Goal: Information Seeking & Learning: Learn about a topic

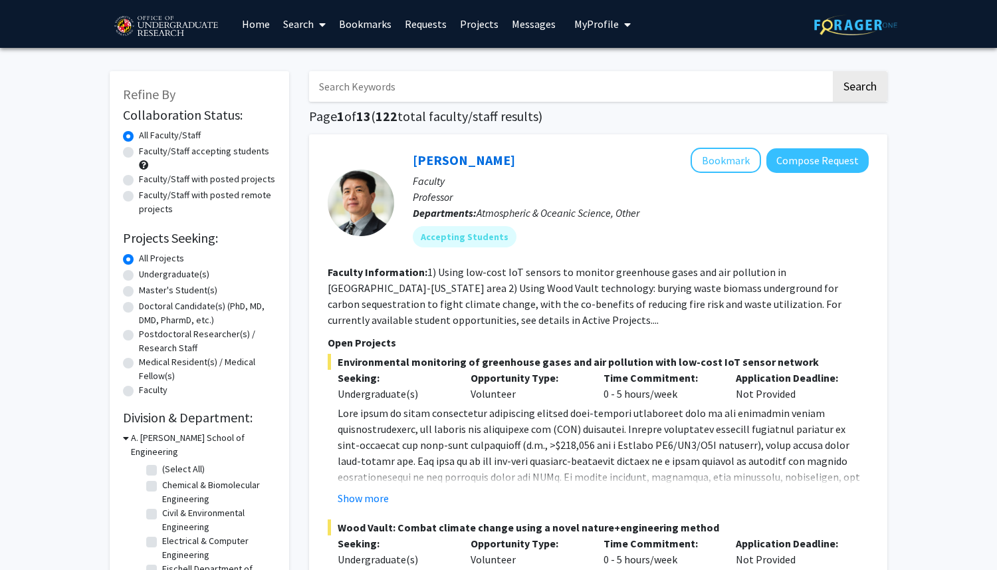
click at [358, 29] on link "Bookmarks" at bounding box center [365, 24] width 66 height 47
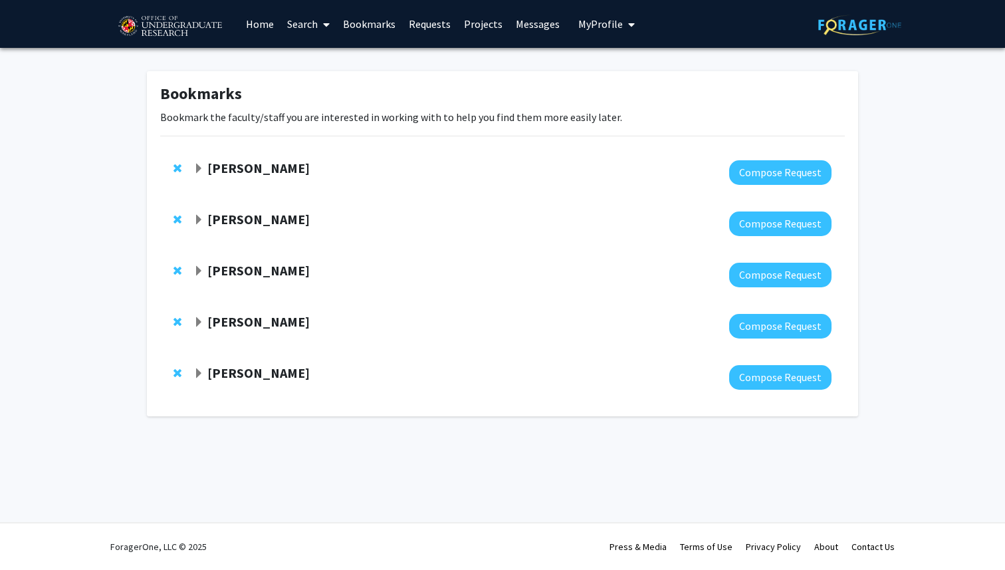
click at [225, 375] on strong "[PERSON_NAME]" at bounding box center [258, 372] width 102 height 17
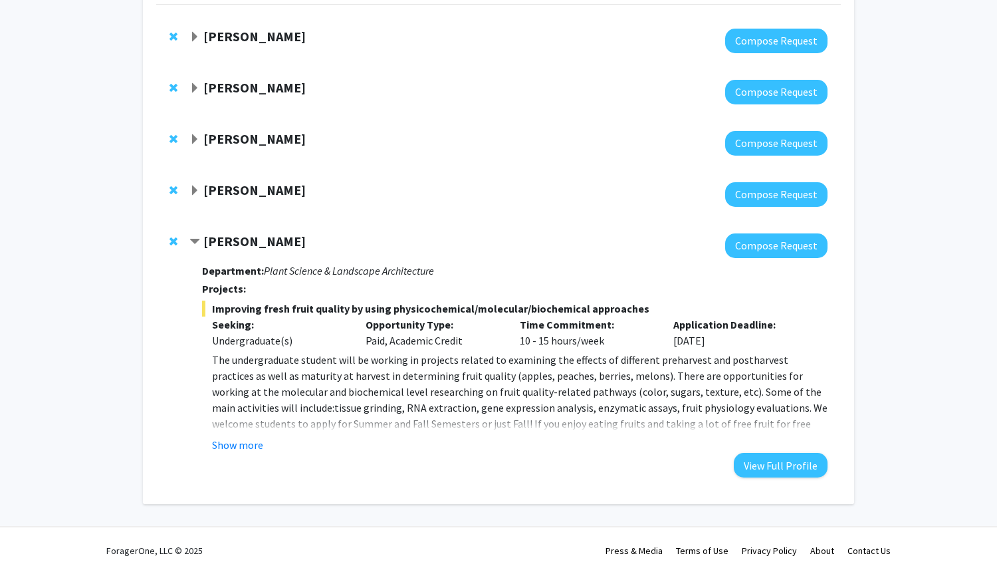
scroll to position [136, 0]
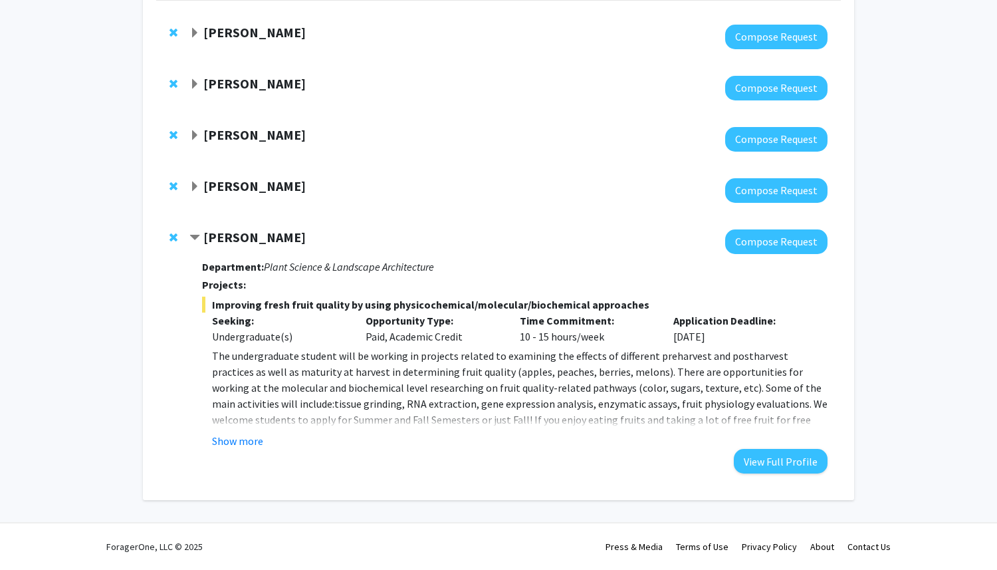
click at [250, 189] on strong "[PERSON_NAME]" at bounding box center [254, 185] width 102 height 17
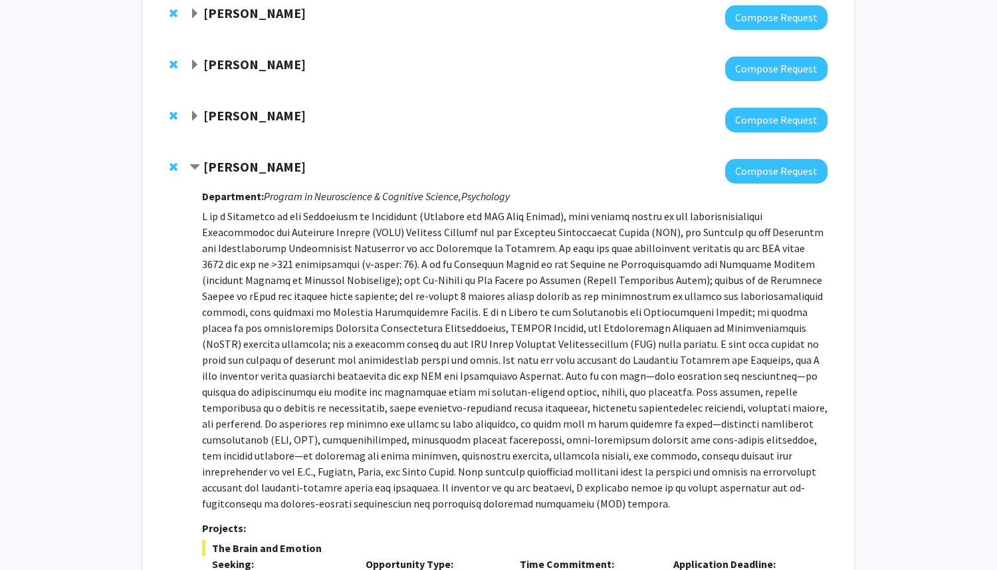
scroll to position [168, 0]
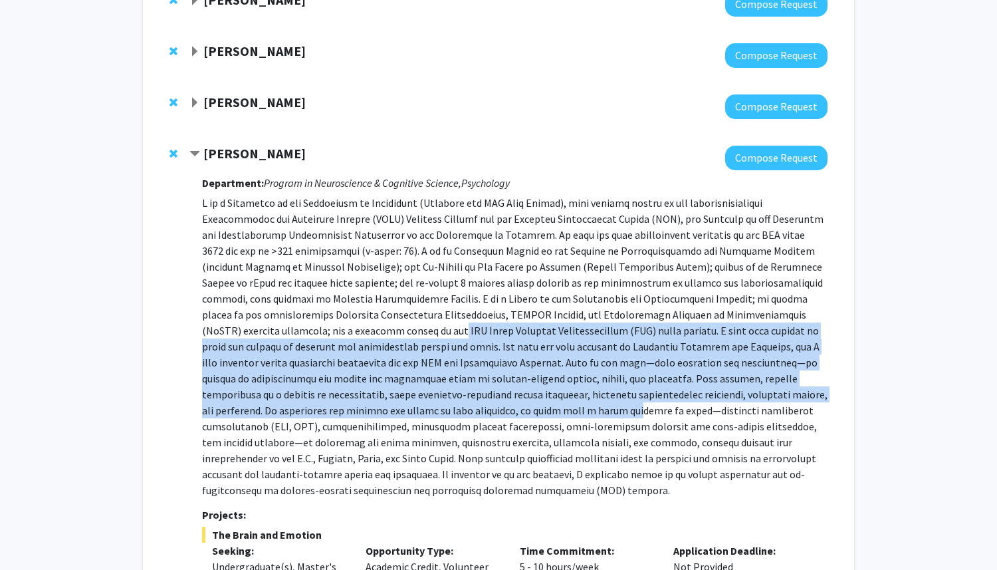
drag, startPoint x: 265, startPoint y: 336, endPoint x: 303, endPoint y: 408, distance: 81.2
click at [302, 407] on p at bounding box center [514, 346] width 625 height 303
click at [303, 408] on p at bounding box center [514, 346] width 625 height 303
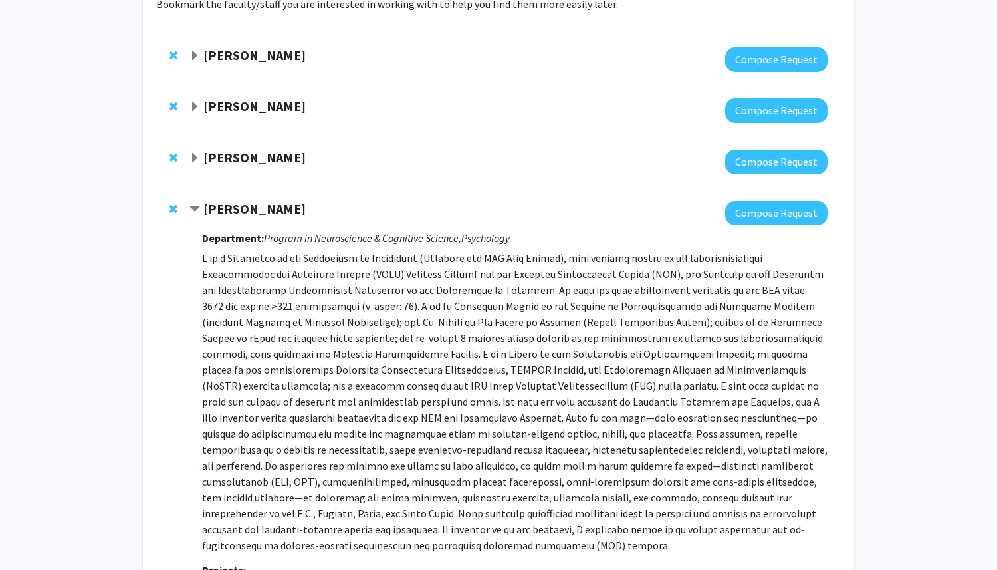
scroll to position [100, 0]
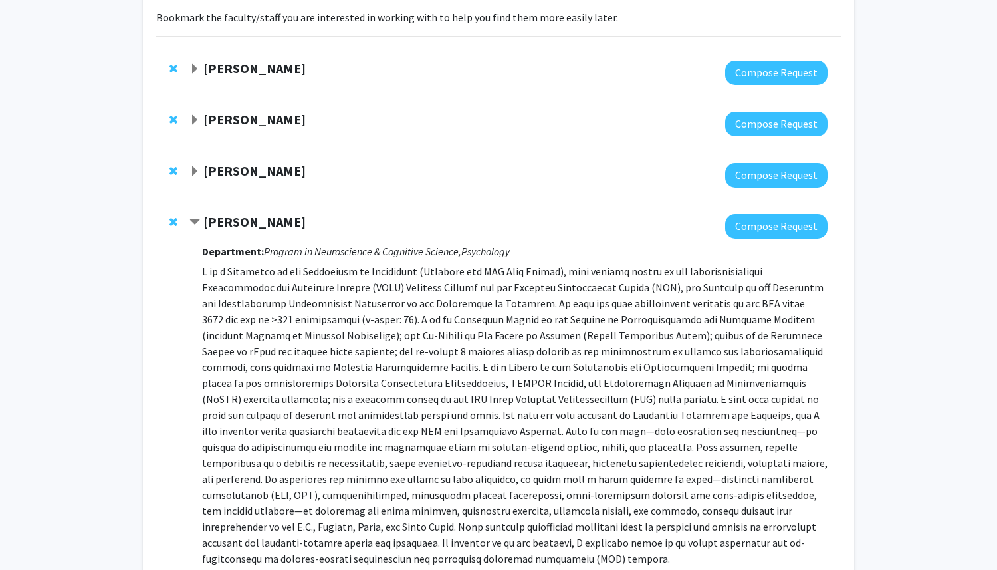
click at [237, 165] on strong "[PERSON_NAME]" at bounding box center [254, 170] width 102 height 17
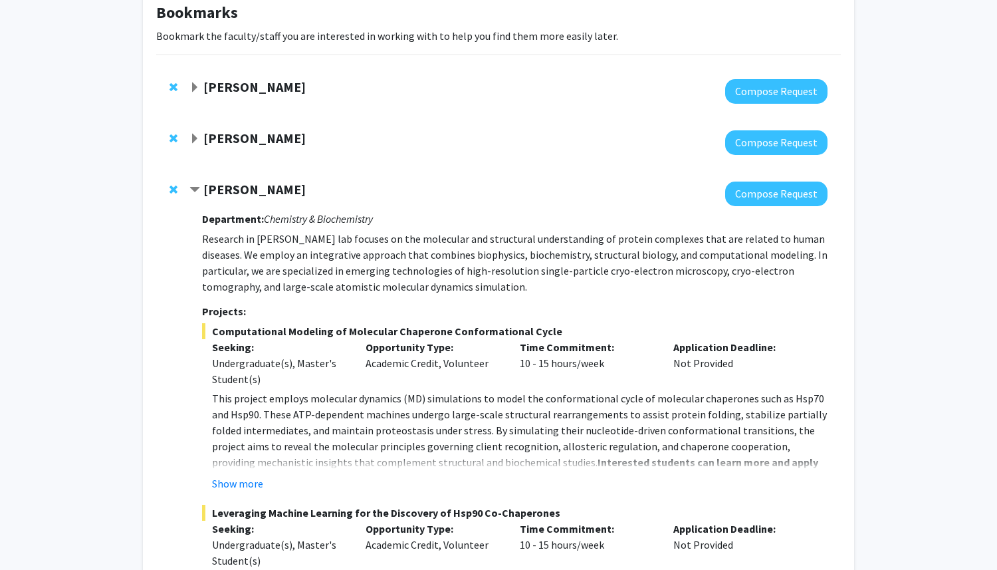
scroll to position [80, 0]
click at [228, 142] on strong "[PERSON_NAME]" at bounding box center [254, 138] width 102 height 17
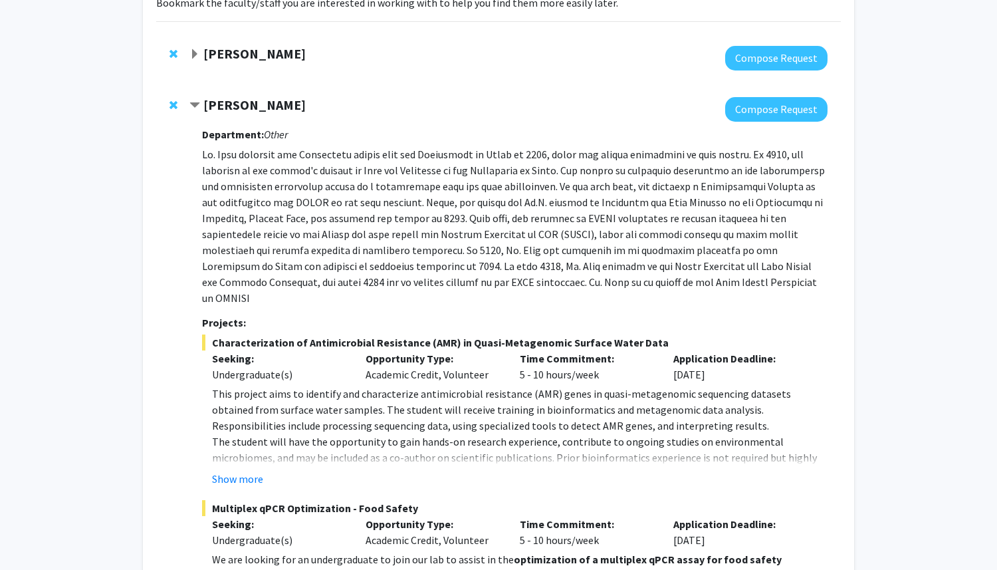
scroll to position [122, 0]
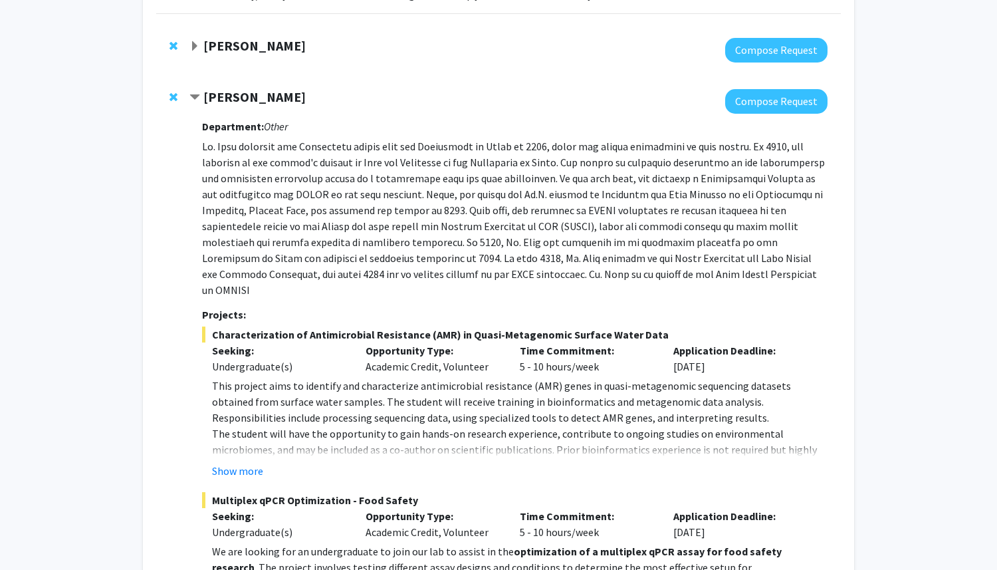
click at [233, 40] on strong "[PERSON_NAME]" at bounding box center [254, 45] width 102 height 17
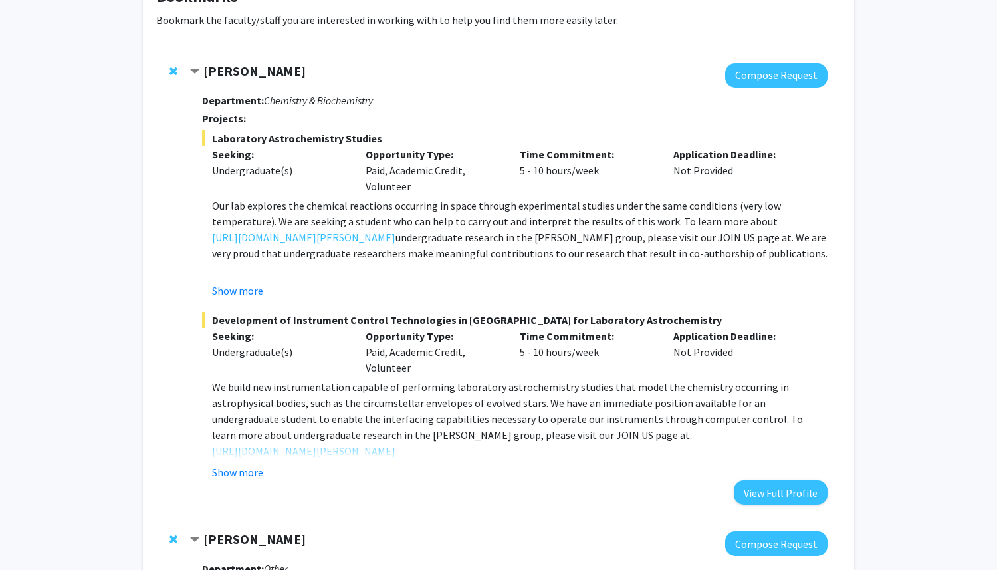
scroll to position [89, 0]
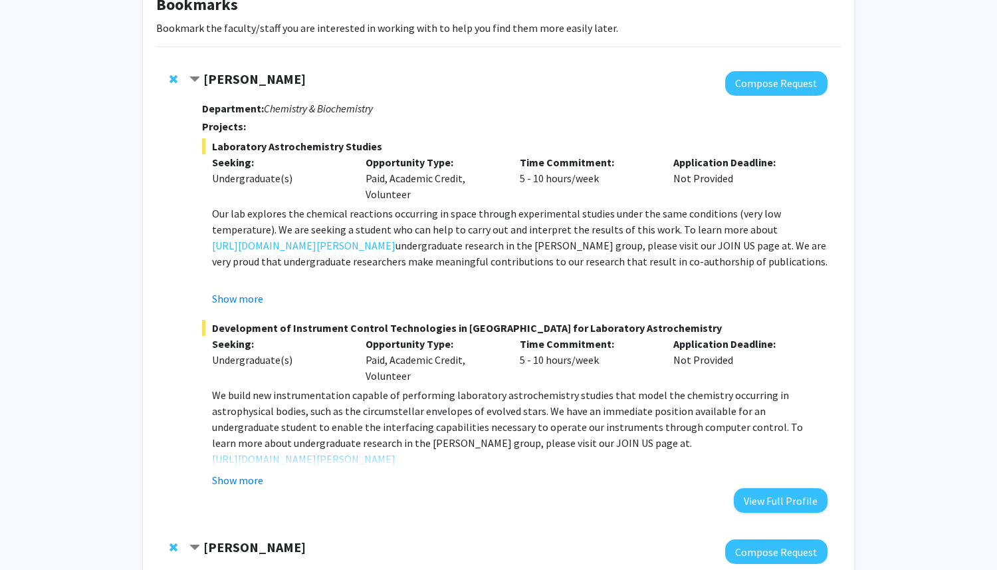
click at [246, 84] on strong "[PERSON_NAME]" at bounding box center [254, 78] width 102 height 17
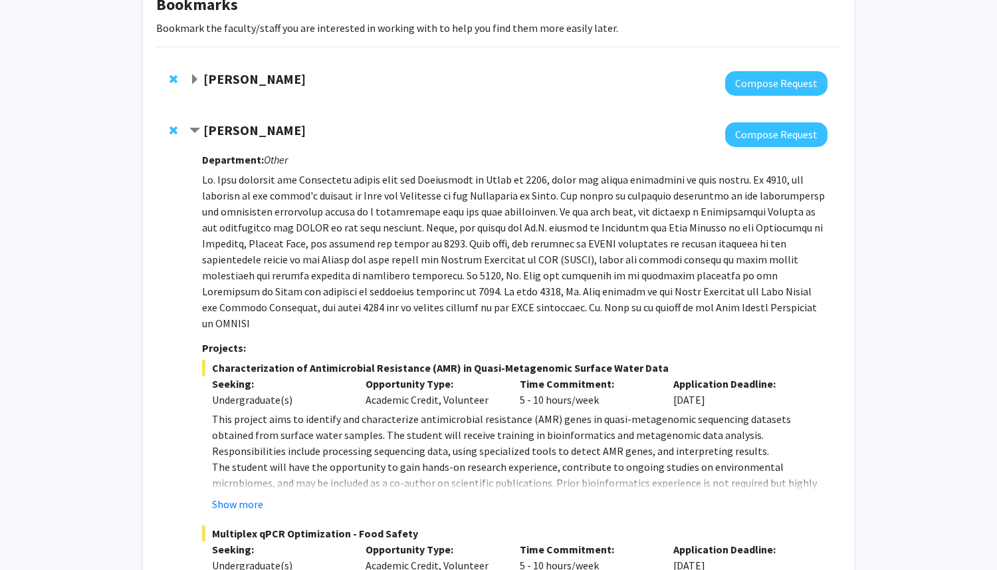
click at [247, 127] on strong "[PERSON_NAME]" at bounding box center [254, 130] width 102 height 17
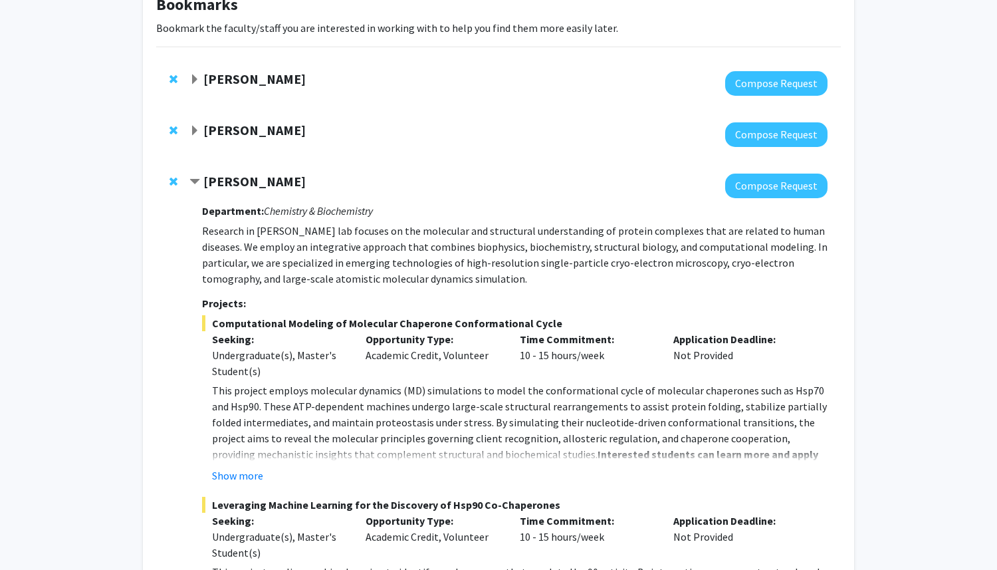
scroll to position [196, 0]
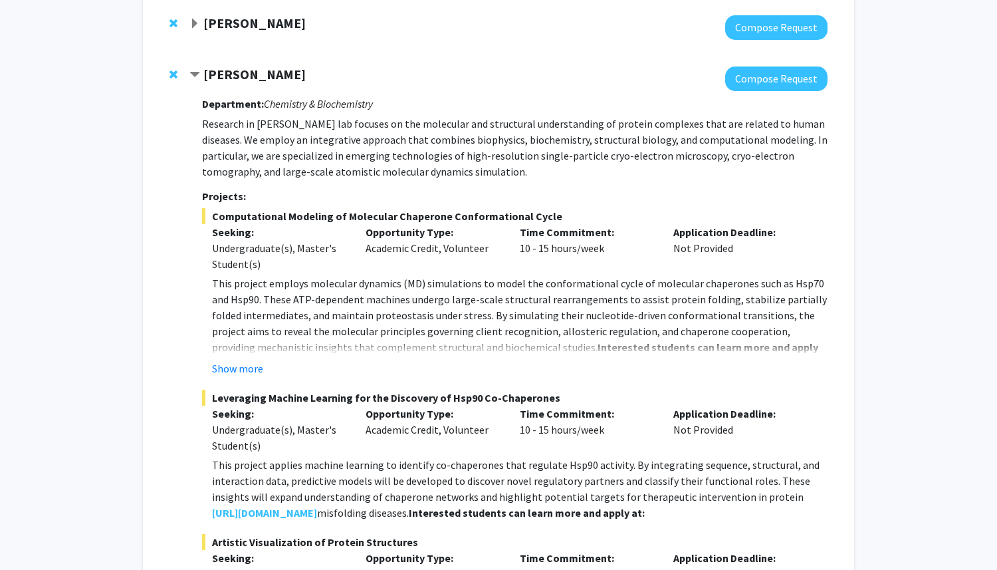
click at [233, 84] on div at bounding box center [508, 78] width 638 height 25
click at [233, 77] on strong "[PERSON_NAME]" at bounding box center [254, 74] width 102 height 17
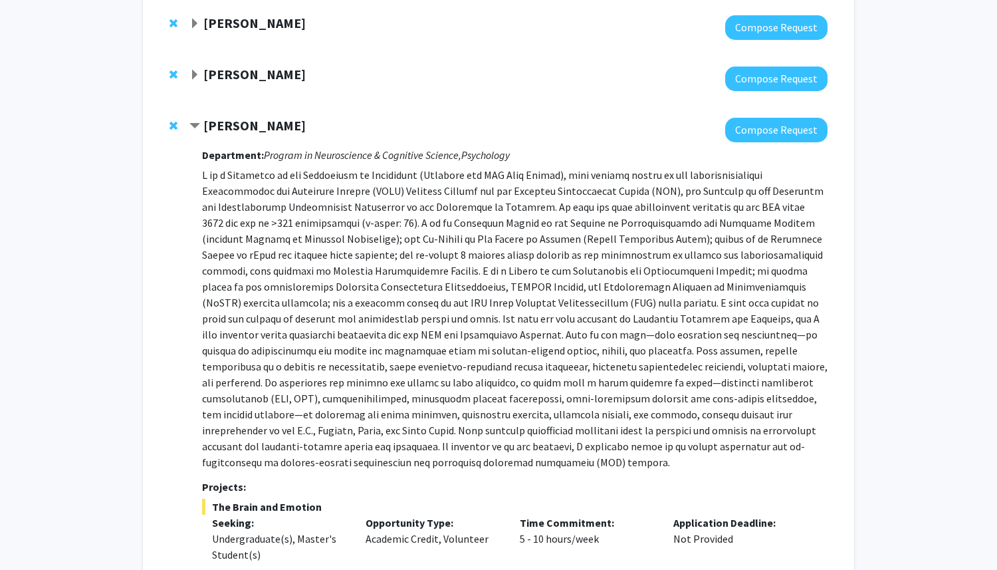
click at [229, 118] on strong "[PERSON_NAME]" at bounding box center [254, 125] width 102 height 17
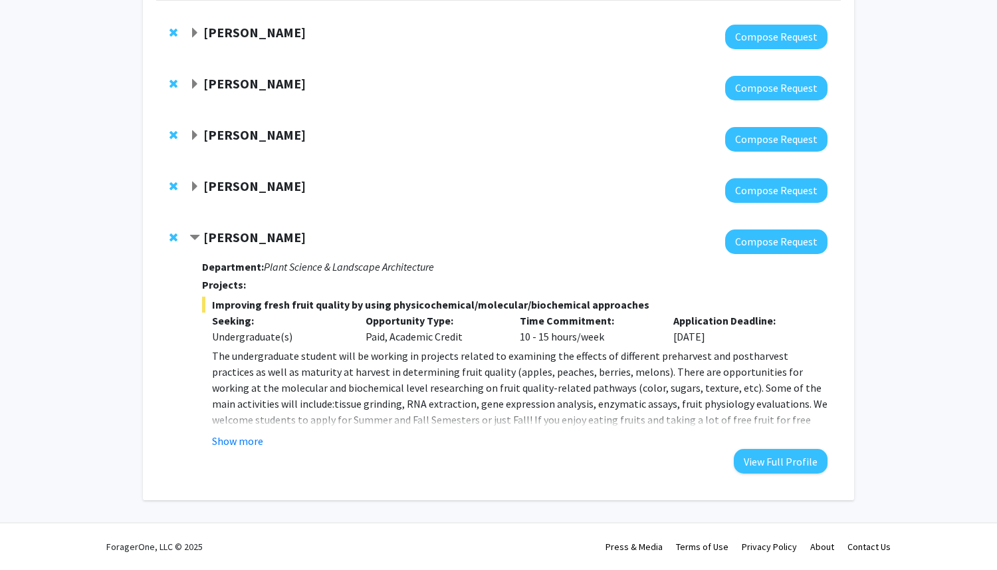
click at [232, 233] on strong "[PERSON_NAME]" at bounding box center [254, 237] width 102 height 17
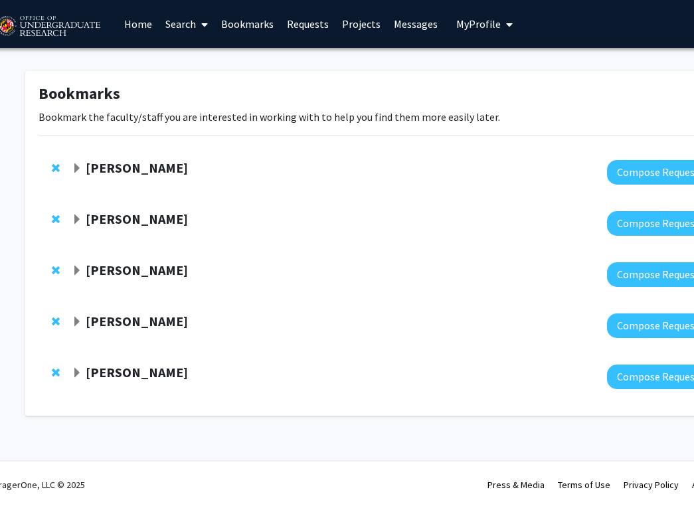
scroll to position [0, 20]
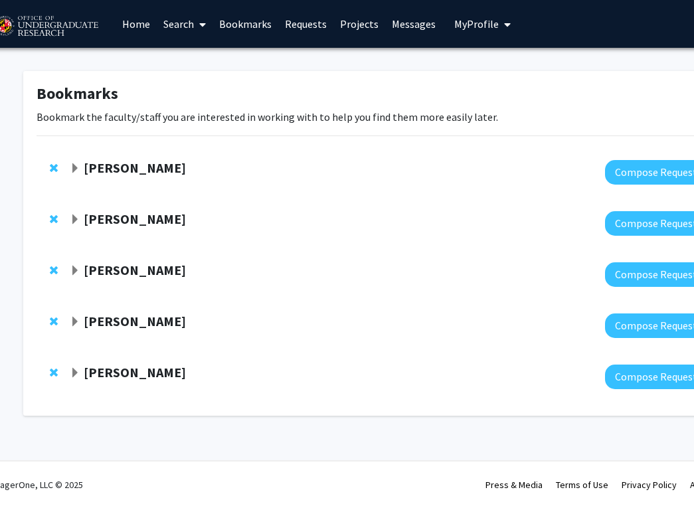
click at [181, 19] on link "Search" at bounding box center [185, 24] width 56 height 47
click at [178, 60] on span "Faculty/Staff" at bounding box center [206, 61] width 98 height 27
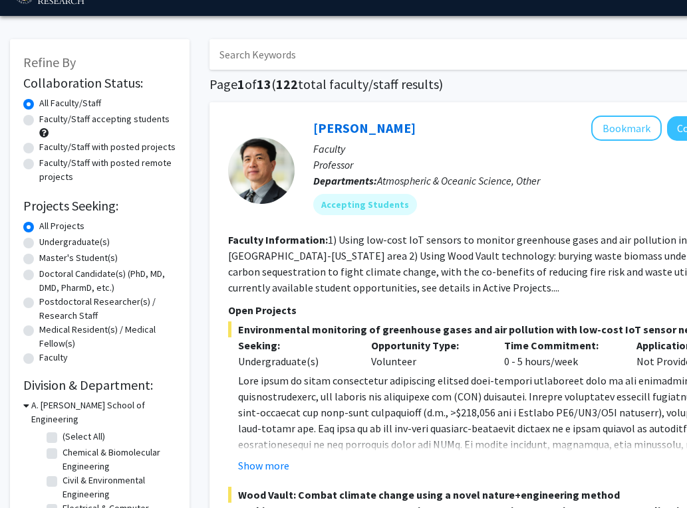
scroll to position [40, 0]
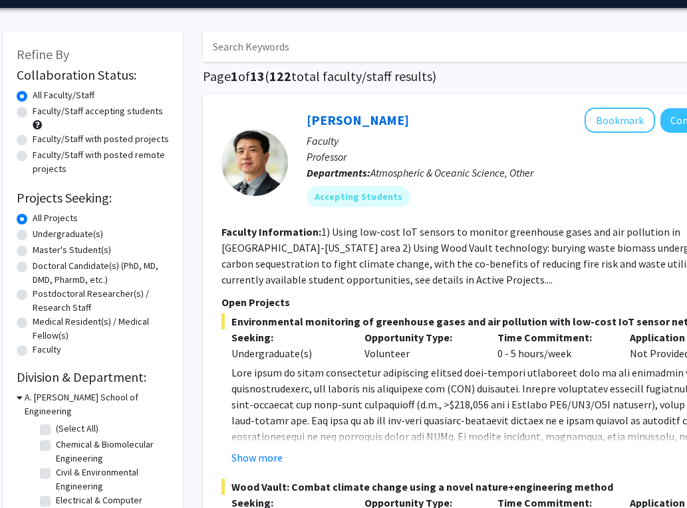
click at [146, 110] on label "Faculty/Staff accepting students" at bounding box center [98, 111] width 130 height 14
click at [41, 110] on input "Faculty/Staff accepting students" at bounding box center [37, 108] width 9 height 9
radio input "true"
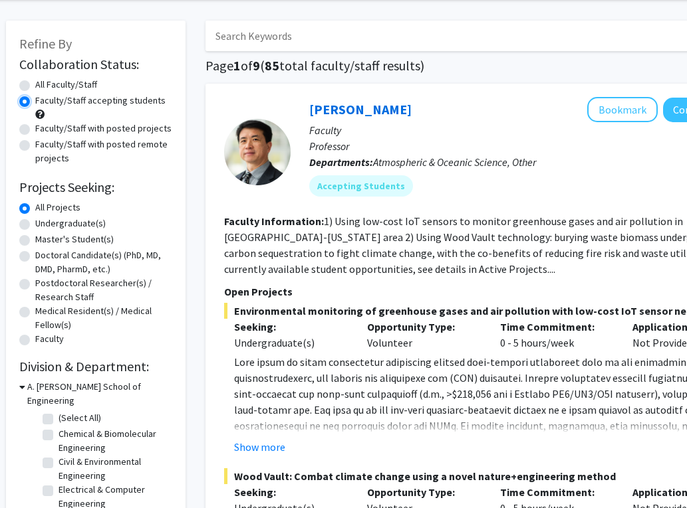
scroll to position [57, 4]
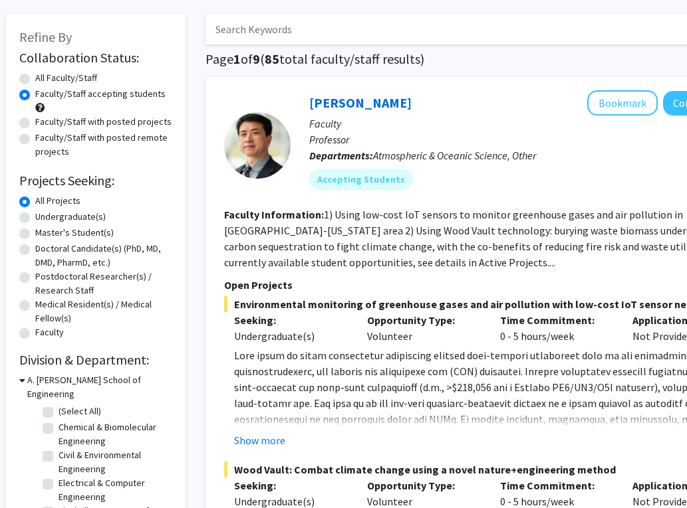
click at [93, 217] on label "Undergraduate(s)" at bounding box center [70, 217] width 70 height 14
click at [44, 217] on input "Undergraduate(s)" at bounding box center [39, 214] width 9 height 9
radio input "true"
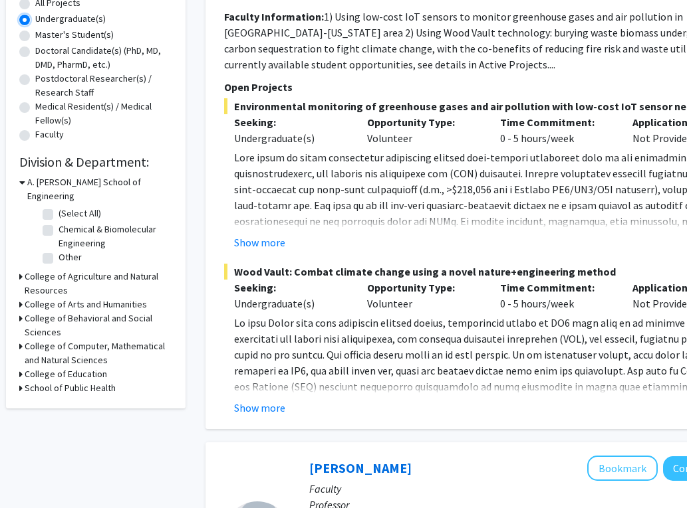
scroll to position [259, 4]
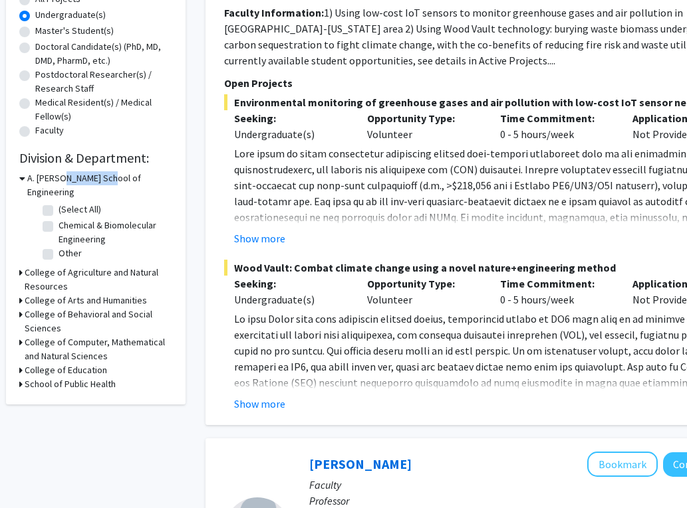
drag, startPoint x: 60, startPoint y: 177, endPoint x: 103, endPoint y: 179, distance: 43.3
click at [103, 180] on h3 "A. [PERSON_NAME] School of Engineering" at bounding box center [99, 185] width 145 height 28
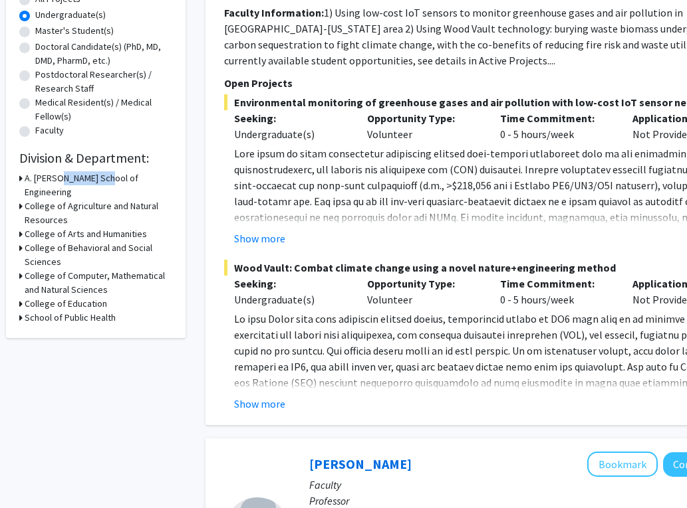
click at [103, 179] on h3 "A. [PERSON_NAME] School of Engineering" at bounding box center [99, 185] width 148 height 28
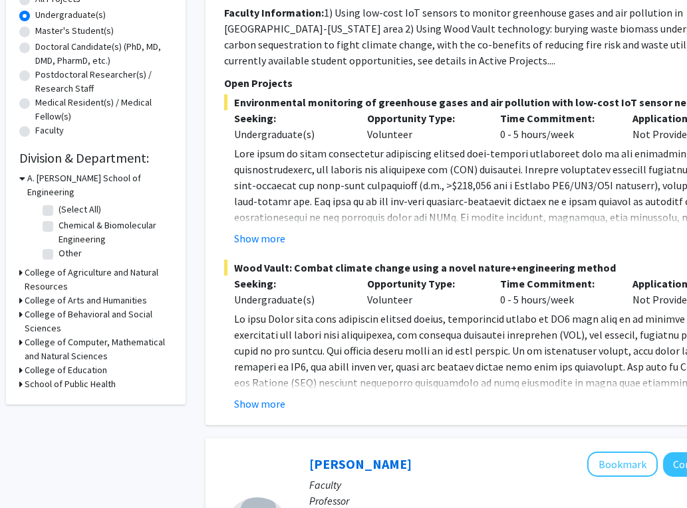
click at [90, 266] on h3 "College of Agriculture and Natural Resources" at bounding box center [99, 280] width 148 height 28
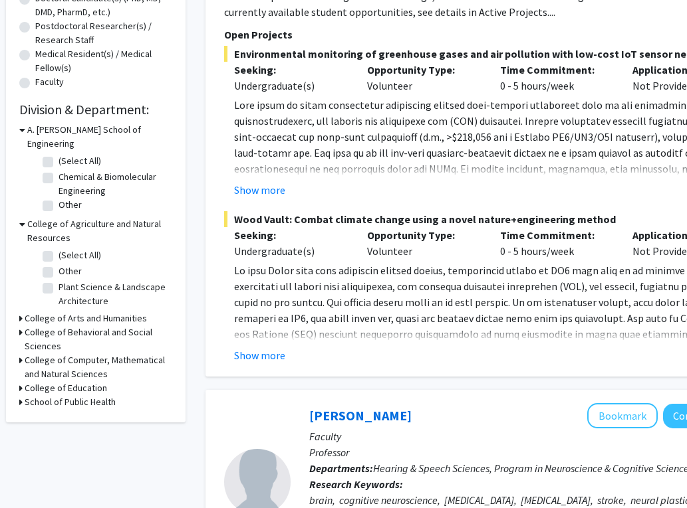
scroll to position [318, 4]
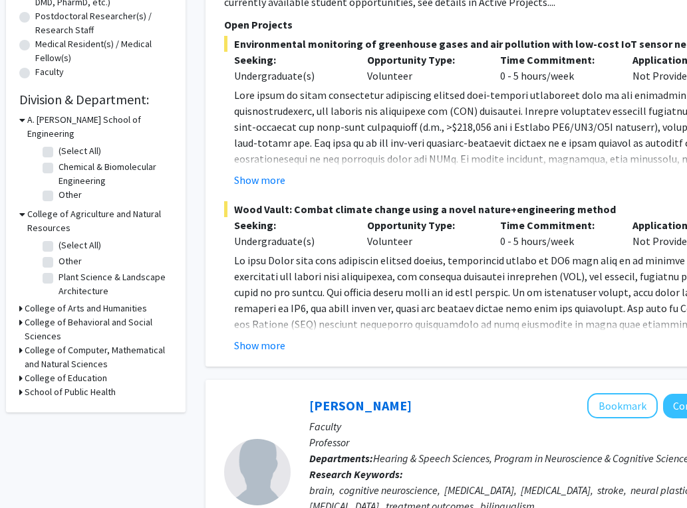
click at [101, 302] on h3 "College of Arts and Humanities" at bounding box center [86, 309] width 122 height 14
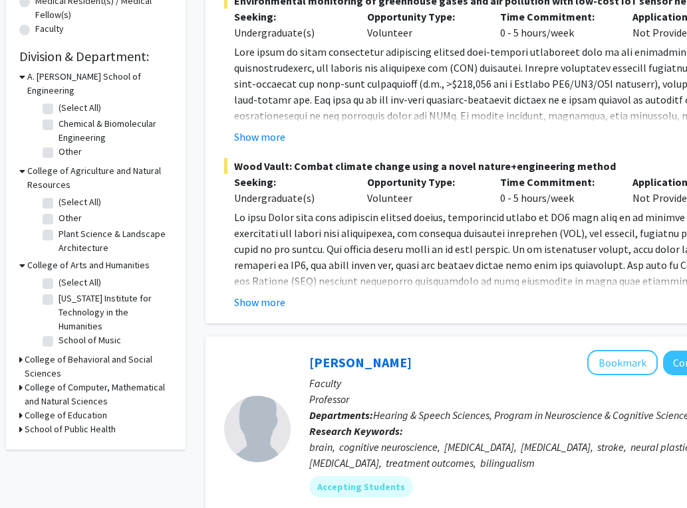
scroll to position [367, 4]
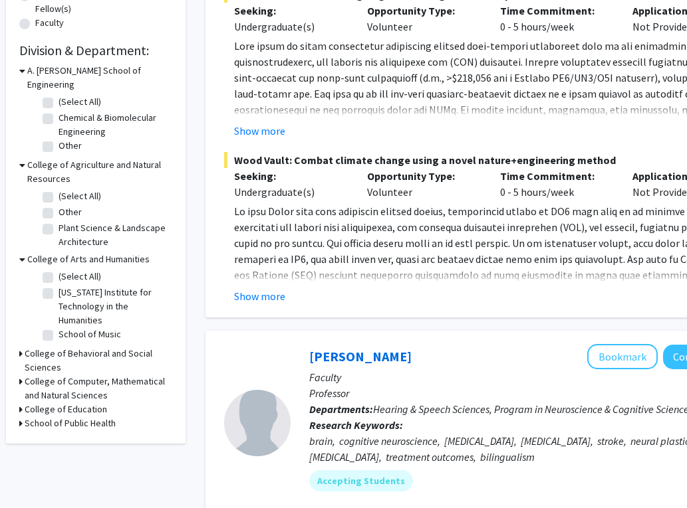
click at [105, 347] on h3 "College of Behavioral and Social Sciences" at bounding box center [99, 361] width 148 height 28
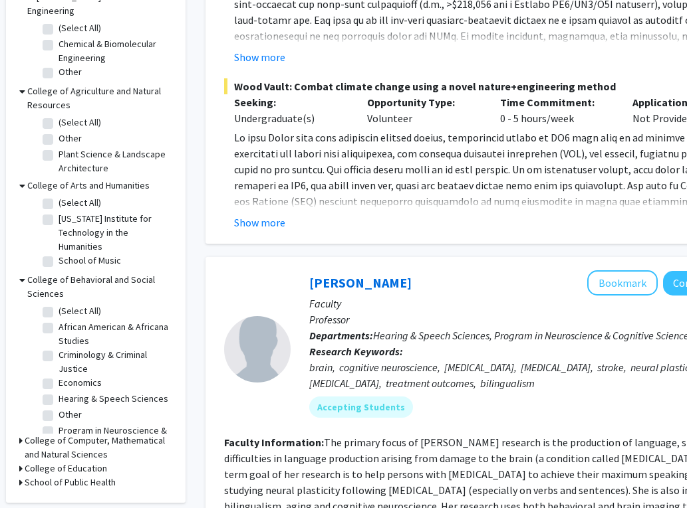
scroll to position [37, 0]
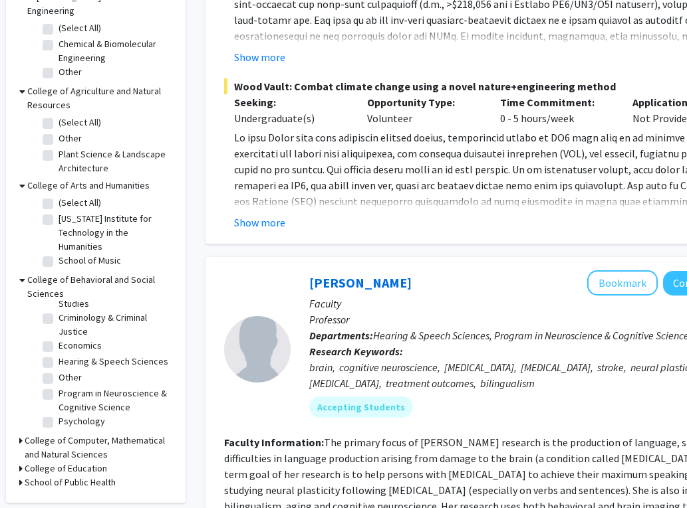
click at [96, 434] on h3 "College of Computer, Mathematical and Natural Sciences" at bounding box center [99, 448] width 148 height 28
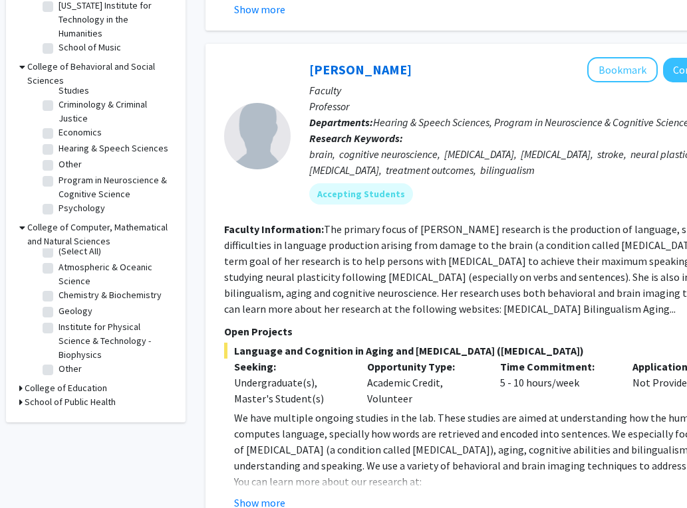
scroll to position [0, 0]
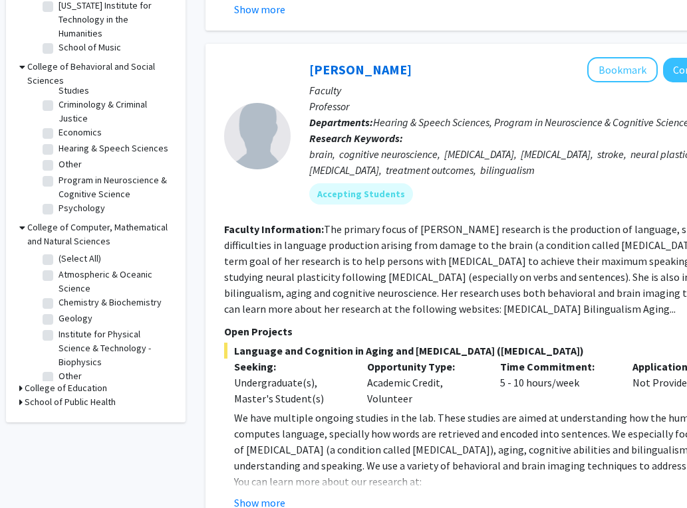
click at [285, 308] on fg-read-more "The primary focus of [PERSON_NAME] research is the production of language, spec…" at bounding box center [487, 269] width 527 height 93
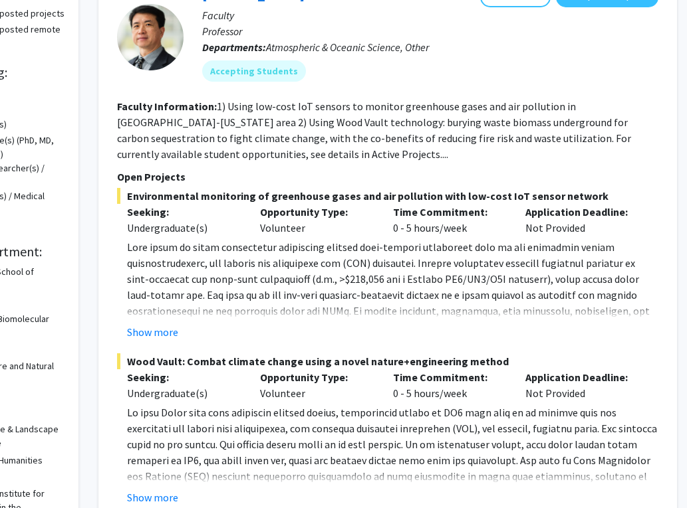
scroll to position [169, 110]
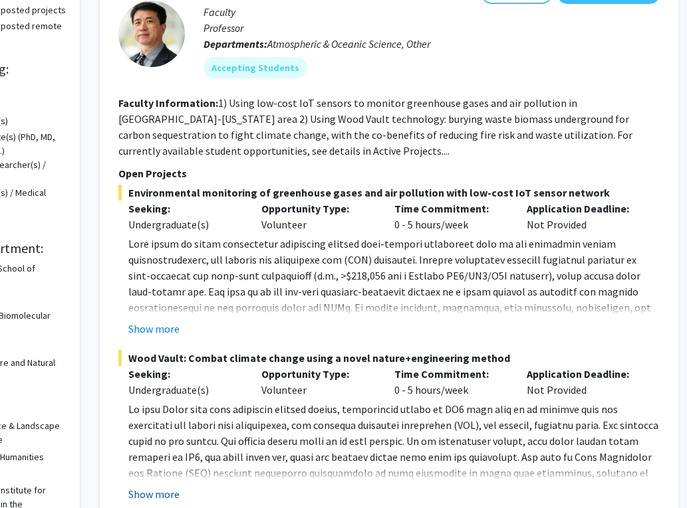
click at [163, 491] on button "Show more" at bounding box center [153, 494] width 51 height 16
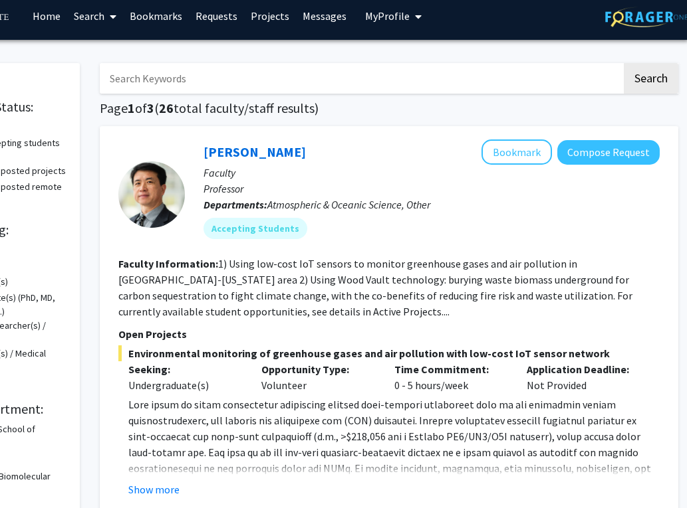
scroll to position [9, 110]
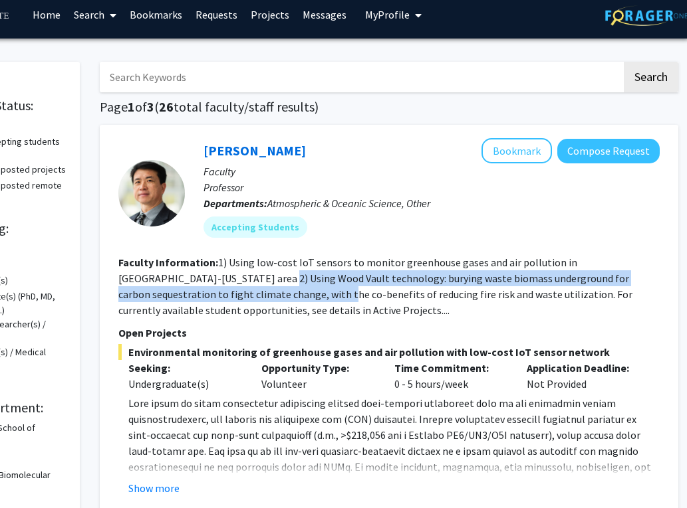
drag, startPoint x: 229, startPoint y: 276, endPoint x: 255, endPoint y: 300, distance: 35.7
click at [255, 300] on fg-read-more "1) Using low-cost IoT sensors to monitor greenhouse gases and air pollution in …" at bounding box center [375, 286] width 514 height 61
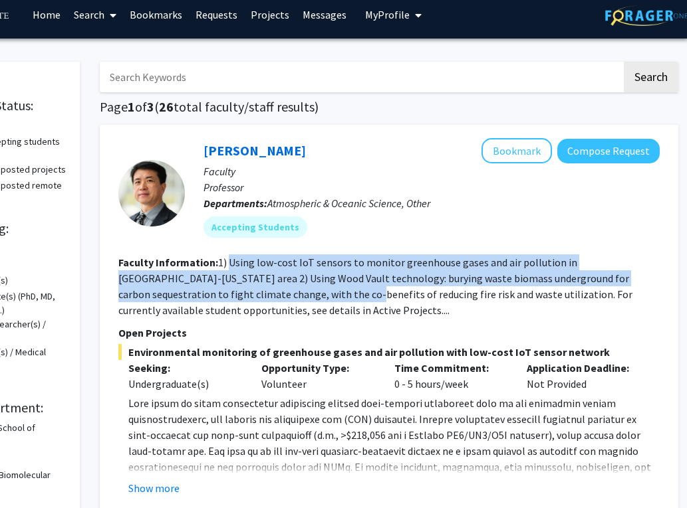
drag, startPoint x: 255, startPoint y: 300, endPoint x: 234, endPoint y: 268, distance: 38.0
click at [234, 268] on fg-read-more "1) Using low-cost IoT sensors to monitor greenhouse gases and air pollution in …" at bounding box center [375, 286] width 514 height 61
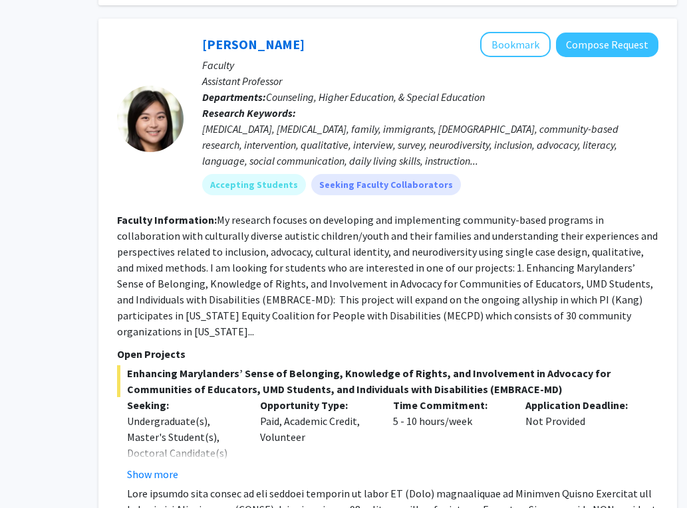
scroll to position [4316, 111]
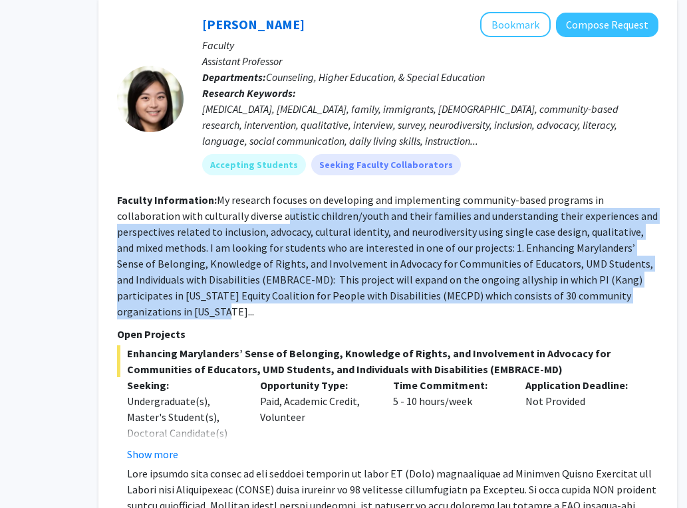
drag, startPoint x: 234, startPoint y: 269, endPoint x: 219, endPoint y: 164, distance: 106.0
click at [220, 193] on fg-read-more "My research focuses on developing and implementing community-based programs in …" at bounding box center [387, 255] width 540 height 125
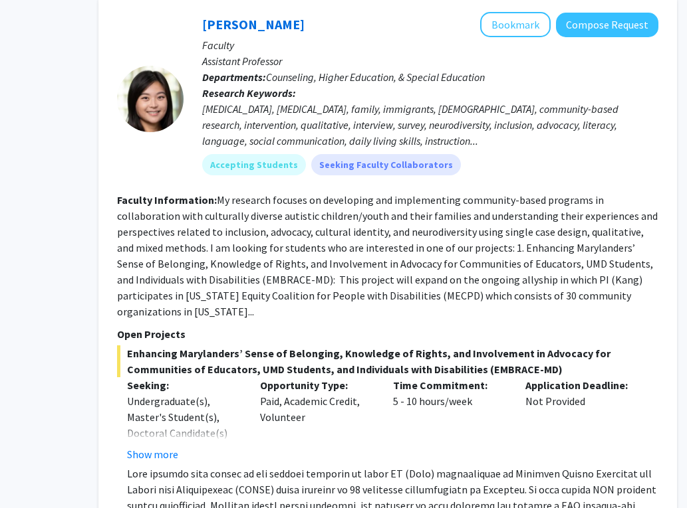
click at [219, 193] on fg-read-more "My research focuses on developing and implementing community-based programs in …" at bounding box center [387, 255] width 540 height 125
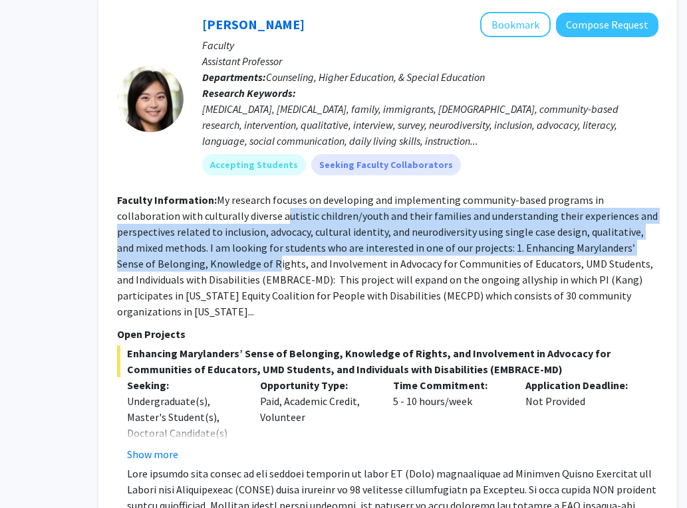
drag, startPoint x: 220, startPoint y: 165, endPoint x: 235, endPoint y: 223, distance: 59.8
click at [235, 223] on section "Faculty Information: My research focuses on developing and implementing communi…" at bounding box center [387, 256] width 541 height 128
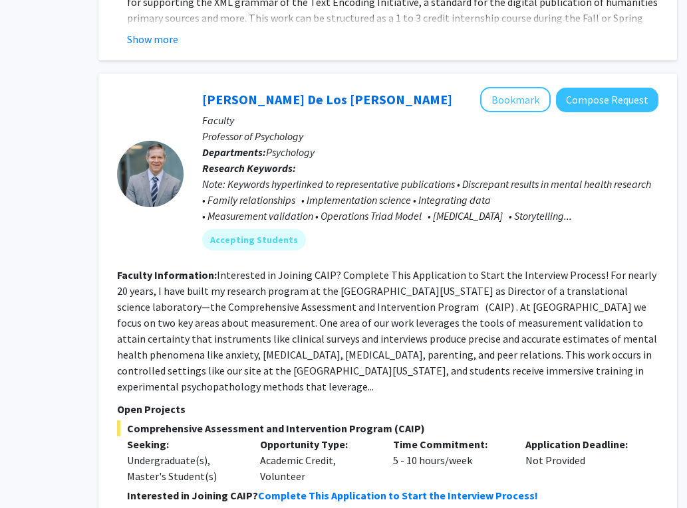
scroll to position [5979, 111]
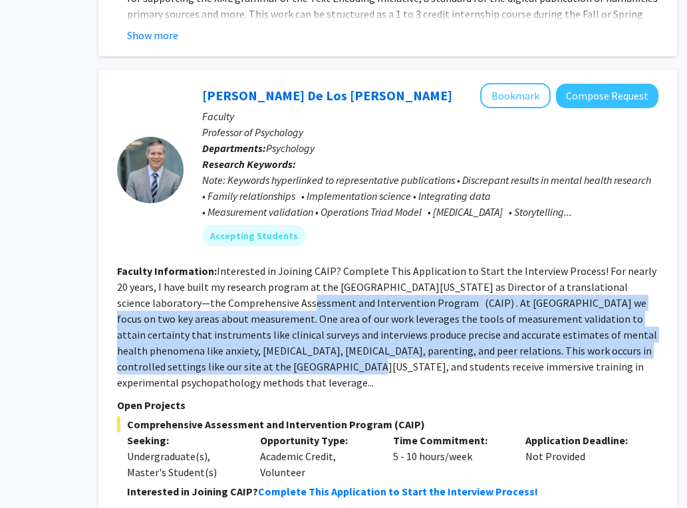
drag, startPoint x: 208, startPoint y: 310, endPoint x: 233, endPoint y: 245, distance: 69.6
click at [233, 263] on section "Faculty Information: Interested in Joining CAIP? Complete This Application to S…" at bounding box center [387, 327] width 541 height 128
click at [233, 265] on fg-read-more "Interested in Joining CAIP? Complete This Application to Start the Interview Pr…" at bounding box center [387, 327] width 540 height 125
drag, startPoint x: 233, startPoint y: 246, endPoint x: 254, endPoint y: 307, distance: 64.7
click at [254, 307] on section "Faculty Information: Interested in Joining CAIP? Complete This Application to S…" at bounding box center [387, 327] width 541 height 128
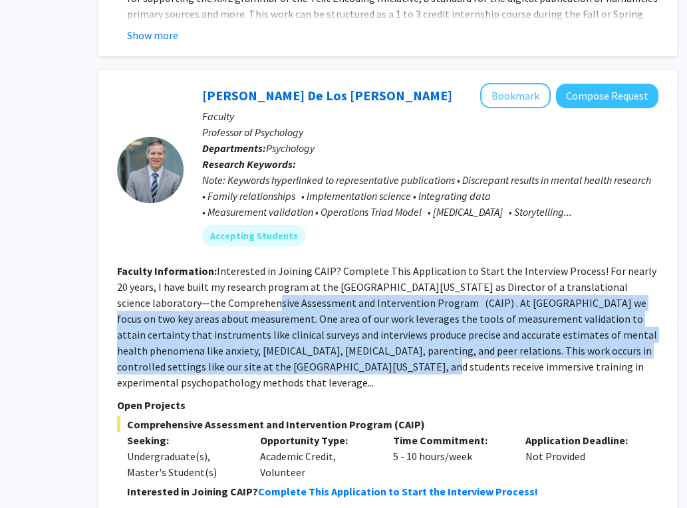
click at [254, 307] on fg-read-more "Interested in Joining CAIP? Complete This Application to Start the Interview Pr…" at bounding box center [387, 327] width 540 height 125
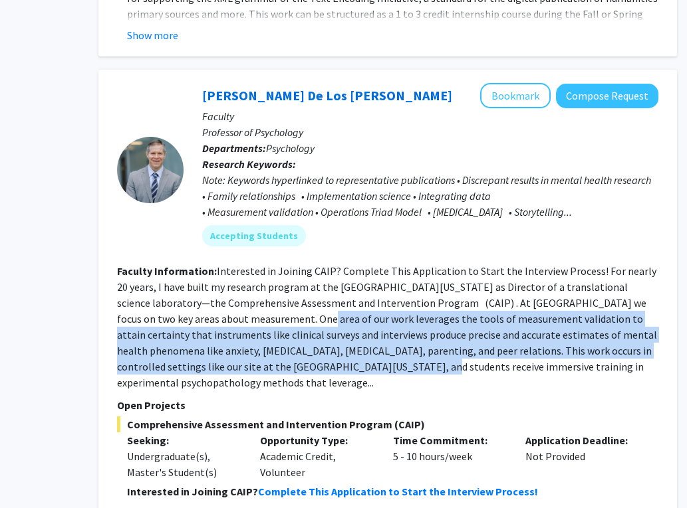
drag, startPoint x: 254, startPoint y: 307, endPoint x: 215, endPoint y: 249, distance: 69.9
click at [215, 265] on fg-read-more "Interested in Joining CAIP? Complete This Application to Start the Interview Pr…" at bounding box center [387, 327] width 540 height 125
drag, startPoint x: 215, startPoint y: 249, endPoint x: 229, endPoint y: 294, distance: 47.3
click at [229, 296] on section "Faculty Information: Interested in Joining CAIP? Complete This Application to S…" at bounding box center [387, 327] width 541 height 128
click at [229, 294] on section "Faculty Information: Interested in Joining CAIP? Complete This Application to S…" at bounding box center [387, 327] width 541 height 128
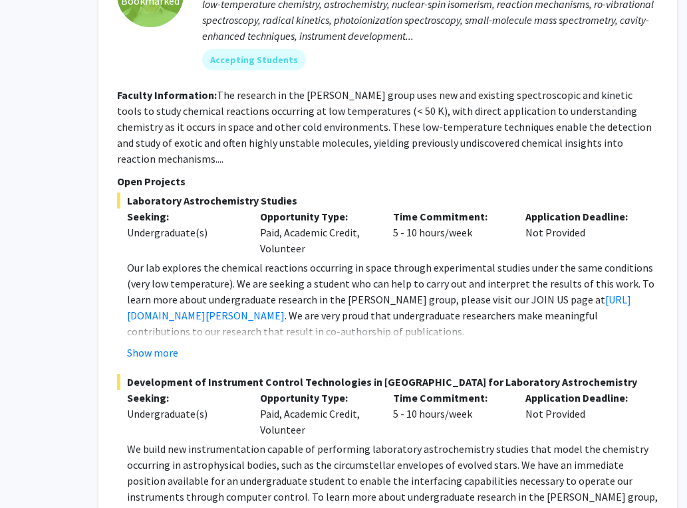
scroll to position [6796, 111]
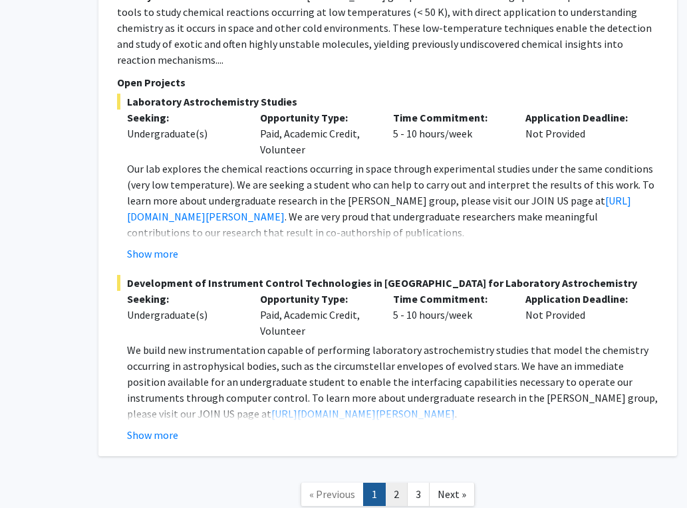
click at [392, 483] on link "2" at bounding box center [396, 494] width 23 height 23
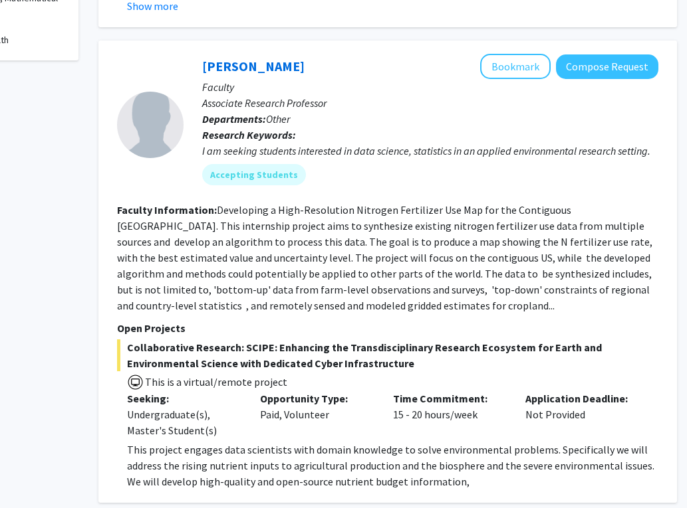
scroll to position [605, 111]
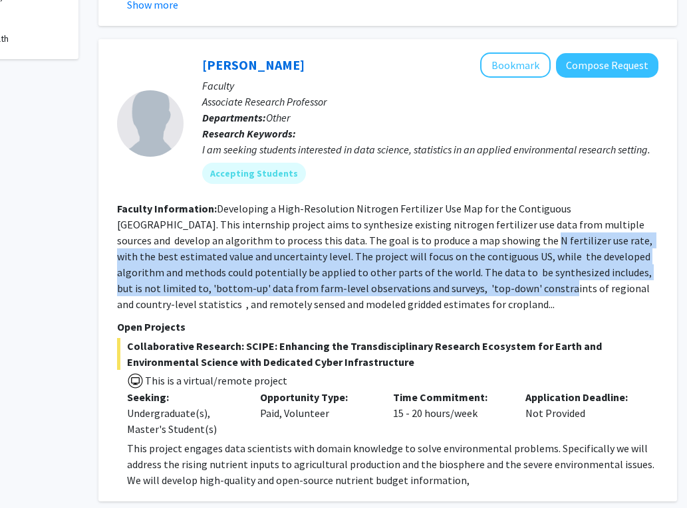
drag, startPoint x: 425, startPoint y: 272, endPoint x: 406, endPoint y: 223, distance: 52.0
click at [406, 223] on fg-read-more "Developing a High-Resolution Nitrogen Fertilizer Use Map for the Contiguous [GE…" at bounding box center [385, 256] width 537 height 109
drag, startPoint x: 406, startPoint y: 223, endPoint x: 405, endPoint y: 271, distance: 47.9
click at [405, 271] on fg-read-more "Developing a High-Resolution Nitrogen Fertilizer Use Map for the Contiguous [GE…" at bounding box center [385, 256] width 537 height 109
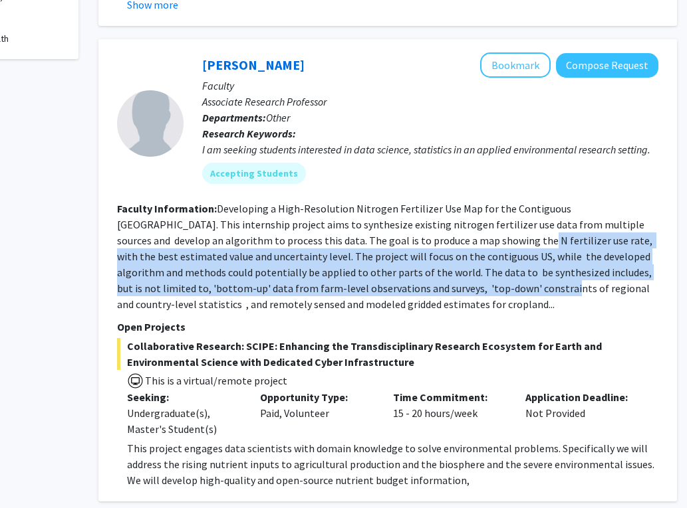
click at [405, 271] on fg-read-more "Developing a High-Resolution Nitrogen Fertilizer Use Map for the Contiguous [GE…" at bounding box center [385, 256] width 537 height 109
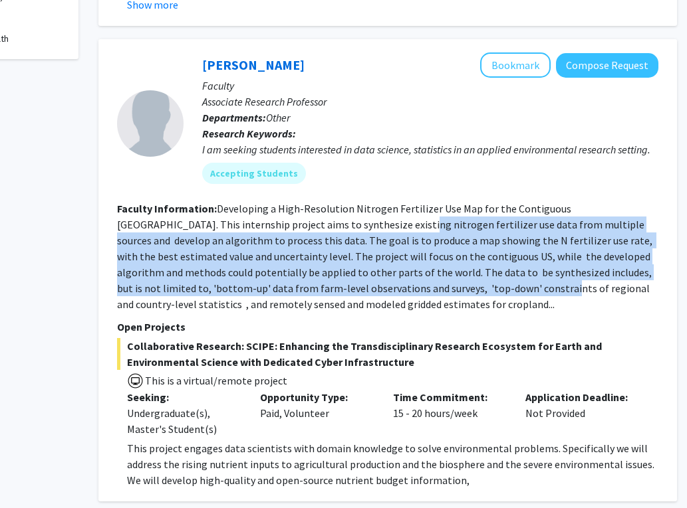
drag, startPoint x: 405, startPoint y: 271, endPoint x: 351, endPoint y: 209, distance: 82.4
click at [351, 212] on fg-read-more "Developing a High-Resolution Nitrogen Fertilizer Use Map for the Contiguous [GE…" at bounding box center [385, 256] width 537 height 109
click at [351, 208] on fg-read-more "Developing a High-Resolution Nitrogen Fertilizer Use Map for the Contiguous [GE…" at bounding box center [385, 256] width 537 height 109
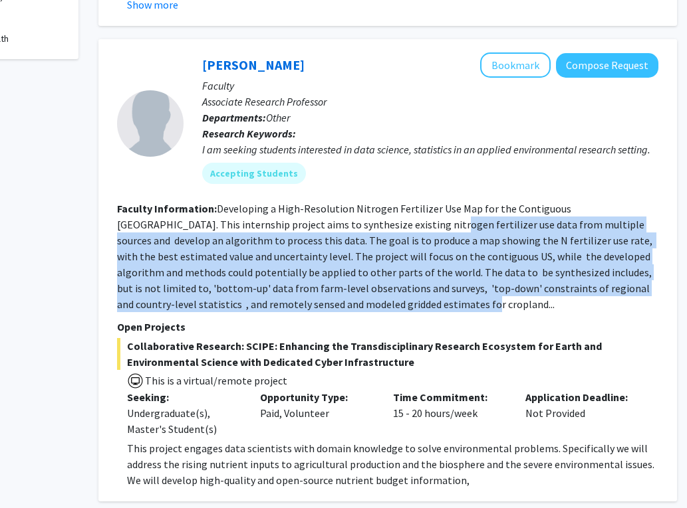
drag, startPoint x: 351, startPoint y: 208, endPoint x: 353, endPoint y: 286, distance: 77.8
click at [353, 285] on fg-read-more "Developing a High-Resolution Nitrogen Fertilizer Use Map for the Contiguous [GE…" at bounding box center [385, 256] width 537 height 109
click at [353, 286] on fg-read-more "Developing a High-Resolution Nitrogen Fertilizer Use Map for the Contiguous [GE…" at bounding box center [385, 256] width 537 height 109
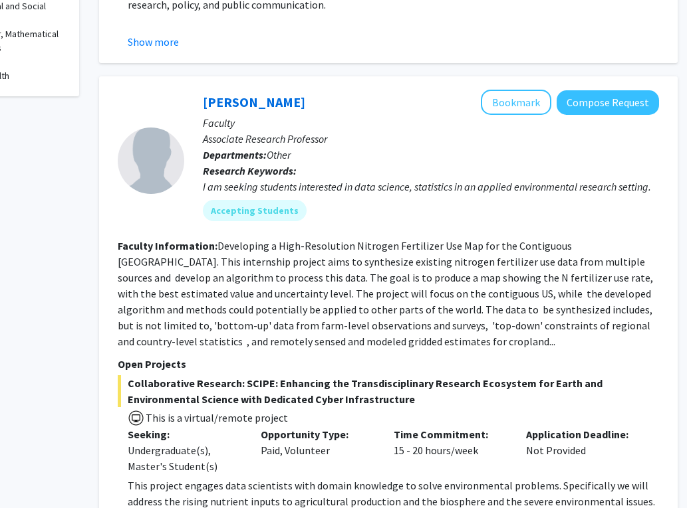
scroll to position [562, 110]
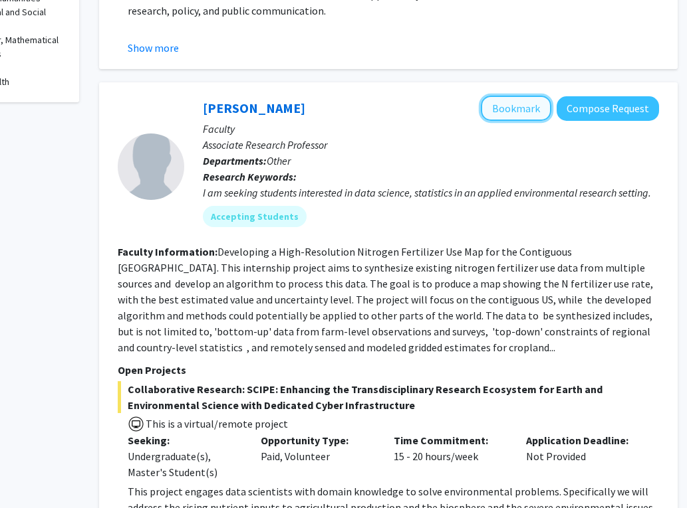
click at [519, 96] on button "Bookmark" at bounding box center [515, 108] width 70 height 25
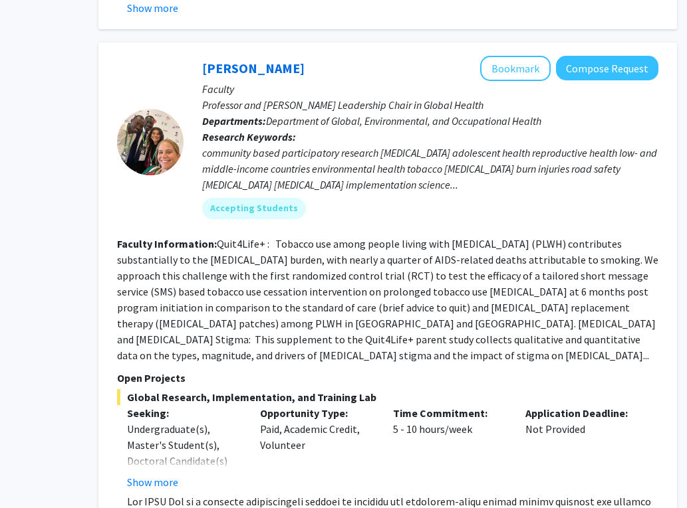
scroll to position [2038, 111]
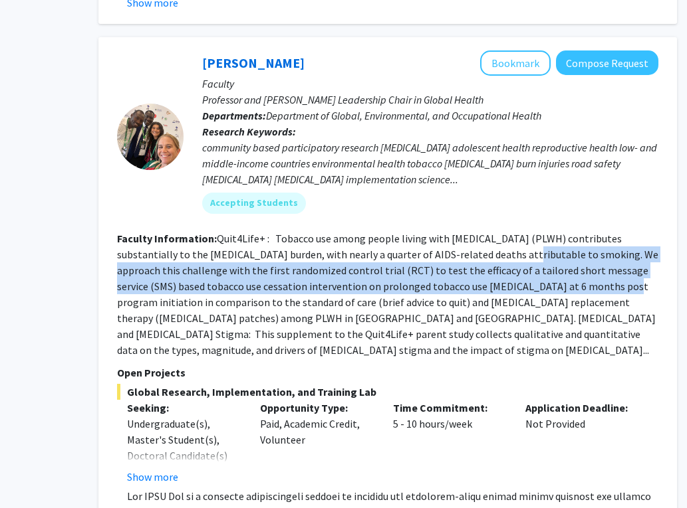
drag, startPoint x: 524, startPoint y: 261, endPoint x: 458, endPoint y: 219, distance: 78.5
click at [458, 231] on section "Faculty Information: Quit4Life+ : Tobacco use among people living with [MEDICAL…" at bounding box center [387, 295] width 541 height 128
click at [458, 232] on fg-read-more "Quit4Life+ : Tobacco use among people living with [MEDICAL_DATA] (PLWH) contrib…" at bounding box center [387, 294] width 541 height 125
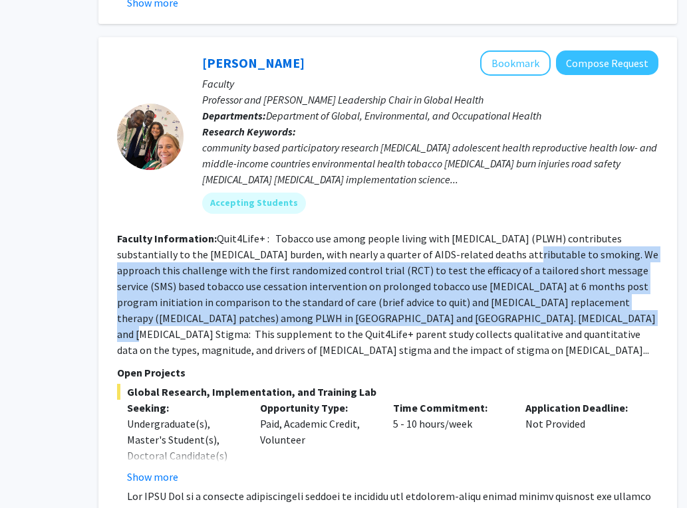
drag, startPoint x: 458, startPoint y: 219, endPoint x: 459, endPoint y: 284, distance: 65.8
click at [459, 284] on fg-read-more "Quit4Life+ : Tobacco use among people living with [MEDICAL_DATA] (PLWH) contrib…" at bounding box center [387, 294] width 541 height 125
drag, startPoint x: 459, startPoint y: 284, endPoint x: 455, endPoint y: 219, distance: 65.9
click at [455, 232] on fg-read-more "Quit4Life+ : Tobacco use among people living with [MEDICAL_DATA] (PLWH) contrib…" at bounding box center [387, 294] width 541 height 125
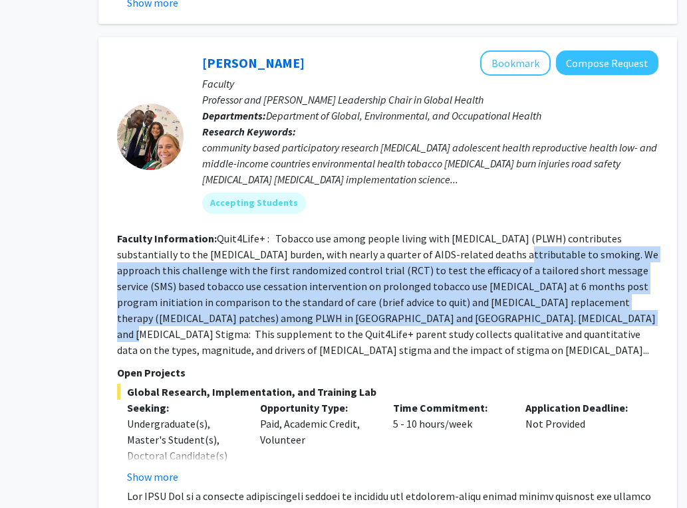
click at [455, 232] on fg-read-more "Quit4Life+ : Tobacco use among people living with [MEDICAL_DATA] (PLWH) contrib…" at bounding box center [387, 294] width 541 height 125
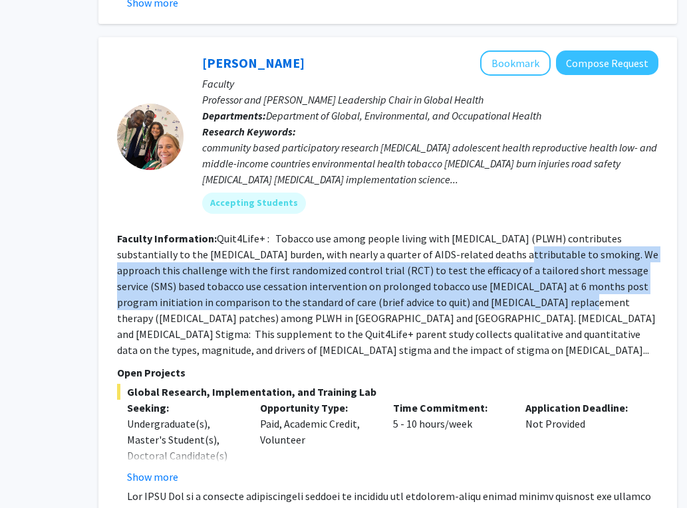
drag, startPoint x: 455, startPoint y: 219, endPoint x: 455, endPoint y: 268, distance: 49.8
click at [455, 269] on fg-read-more "Quit4Life+ : Tobacco use among people living with [MEDICAL_DATA] (PLWH) contrib…" at bounding box center [387, 294] width 541 height 125
click at [455, 268] on fg-read-more "Quit4Life+ : Tobacco use among people living with [MEDICAL_DATA] (PLWH) contrib…" at bounding box center [387, 294] width 541 height 125
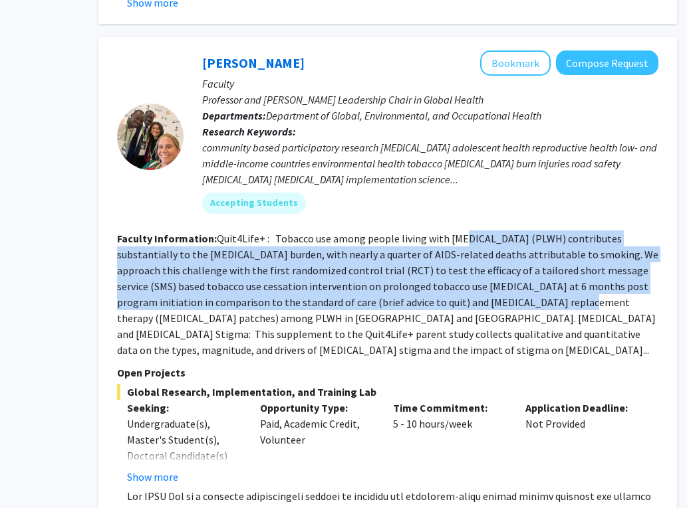
drag, startPoint x: 455, startPoint y: 268, endPoint x: 455, endPoint y: 201, distance: 67.8
click at [455, 232] on fg-read-more "Quit4Life+ : Tobacco use among people living with [MEDICAL_DATA] (PLWH) contrib…" at bounding box center [387, 294] width 541 height 125
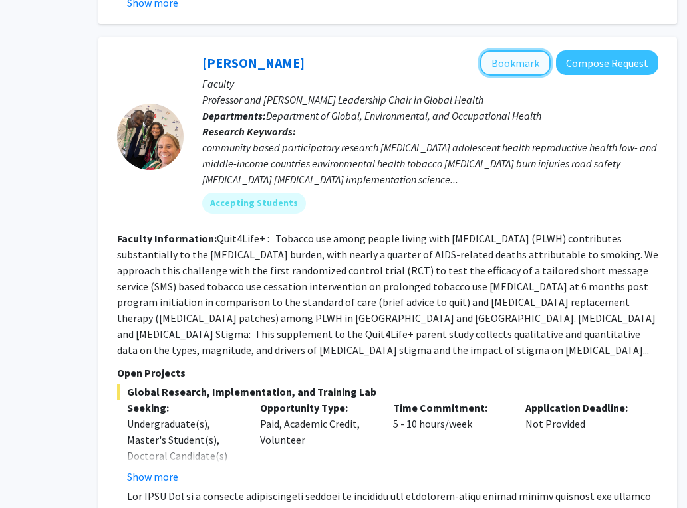
click at [504, 51] on button "Bookmark" at bounding box center [515, 63] width 70 height 25
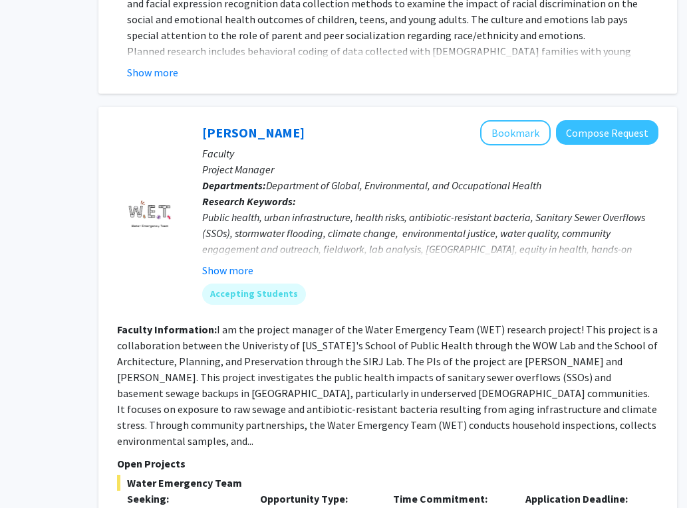
scroll to position [3535, 110]
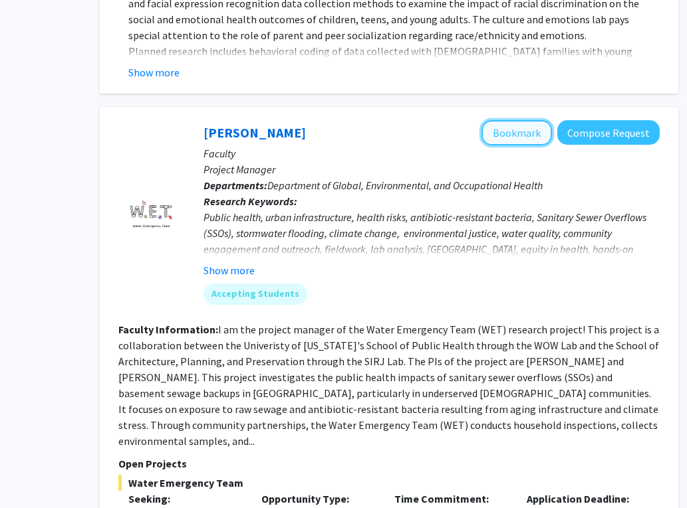
click at [516, 120] on button "Bookmark" at bounding box center [516, 132] width 70 height 25
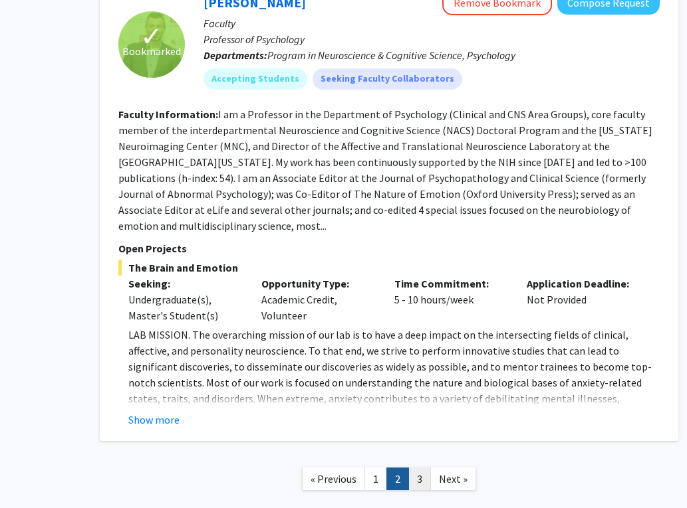
click at [419, 468] on link "3" at bounding box center [419, 479] width 23 height 23
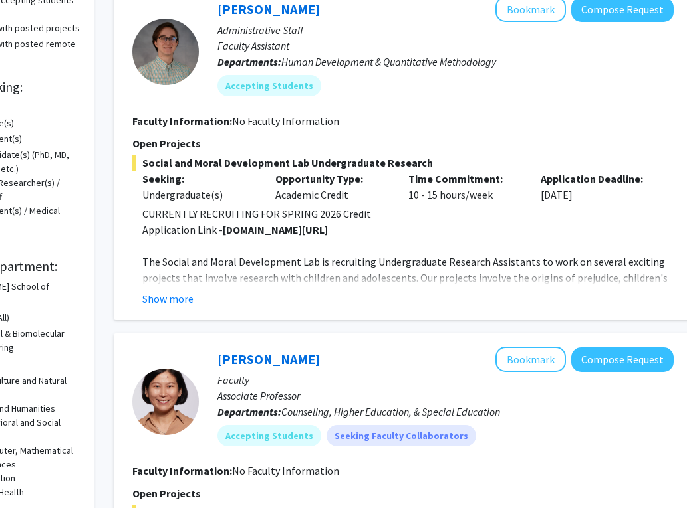
scroll to position [156, 96]
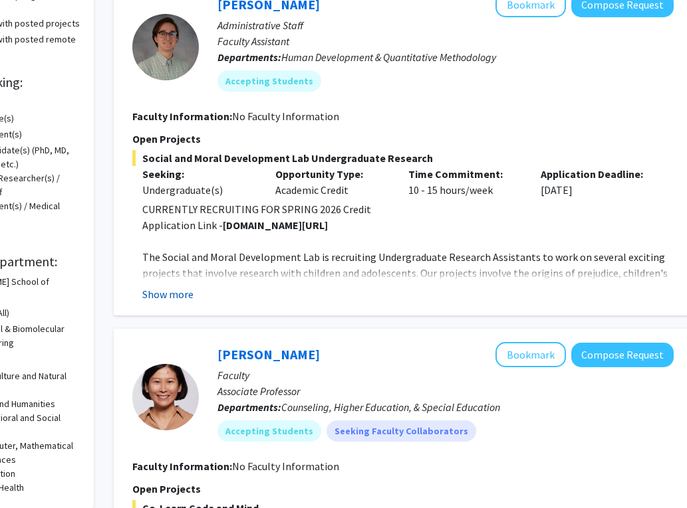
click at [173, 294] on button "Show more" at bounding box center [167, 294] width 51 height 16
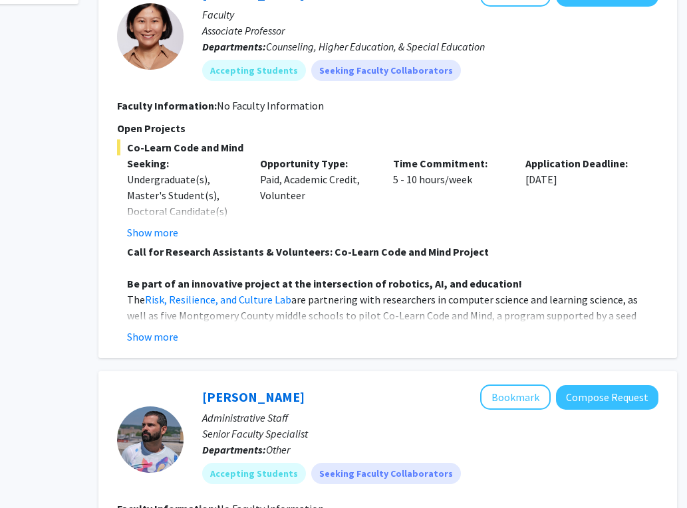
scroll to position [659, 111]
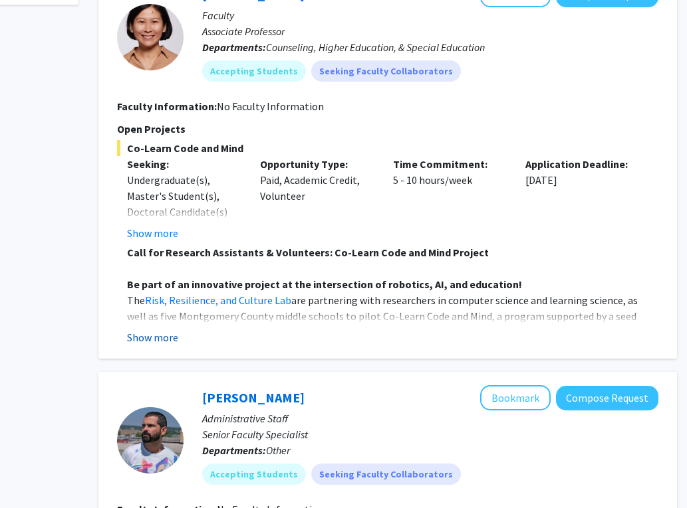
click at [158, 337] on button "Show more" at bounding box center [152, 338] width 51 height 16
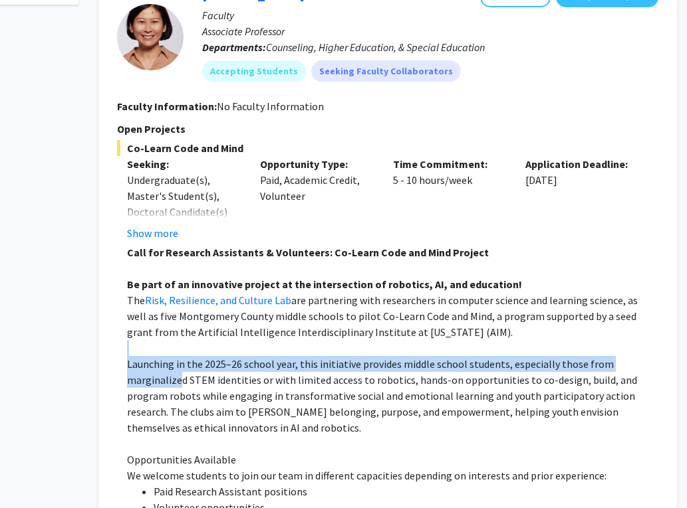
drag, startPoint x: 166, startPoint y: 346, endPoint x: 180, endPoint y: 388, distance: 44.8
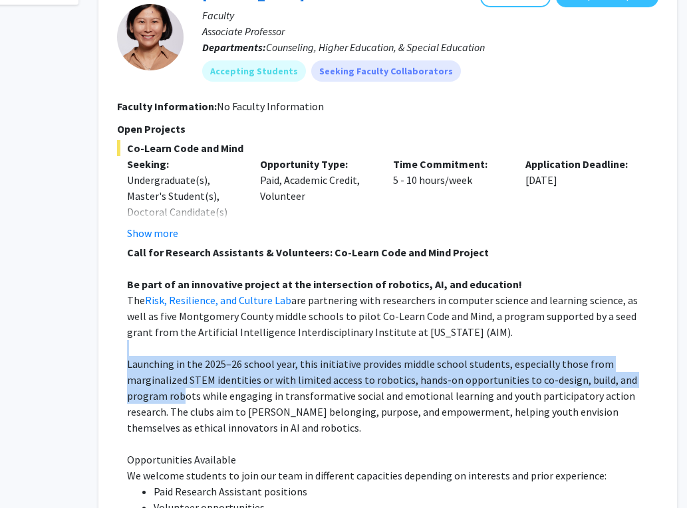
click at [180, 388] on p "Launching in the 2025–26 school year, this initiative provides middle school st…" at bounding box center [392, 396] width 531 height 80
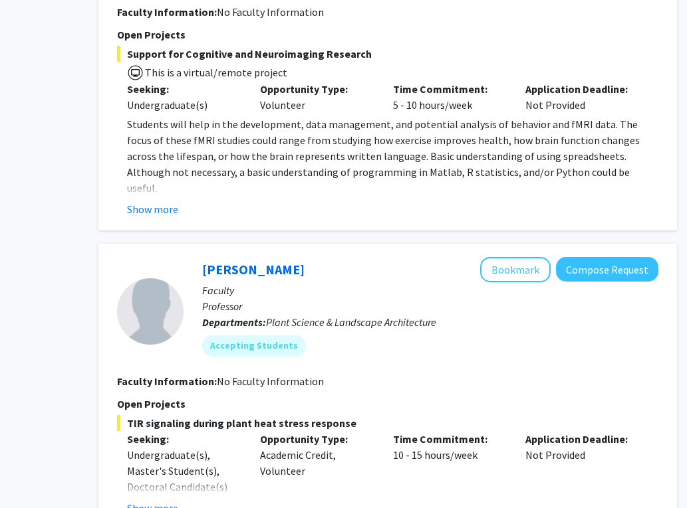
scroll to position [2194, 111]
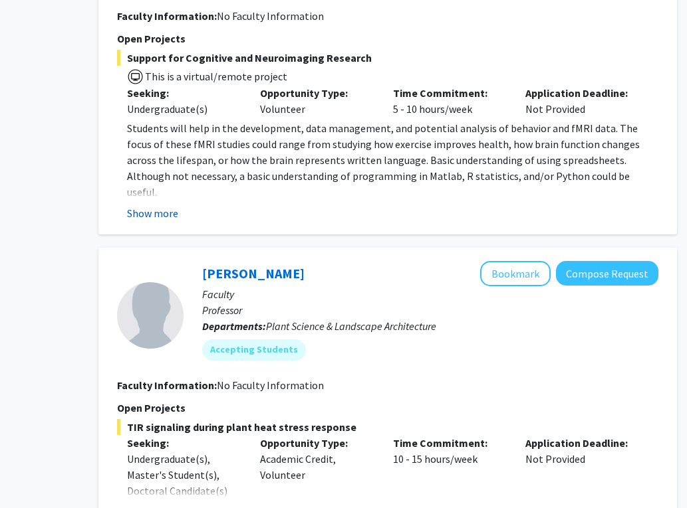
click at [154, 205] on button "Show more" at bounding box center [152, 213] width 51 height 16
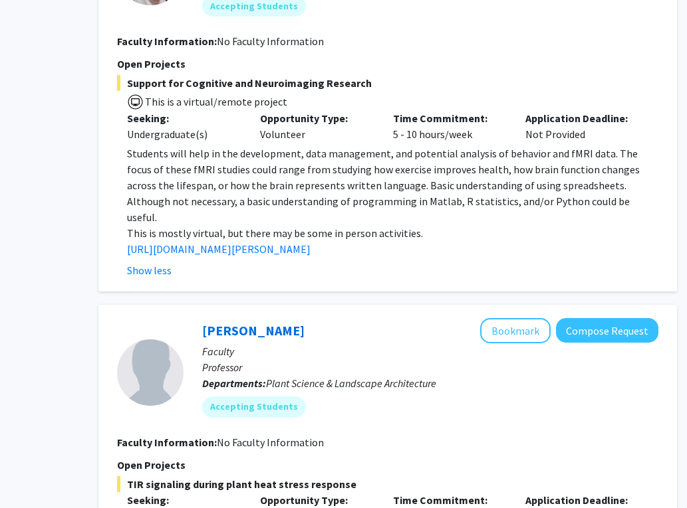
scroll to position [2167, 111]
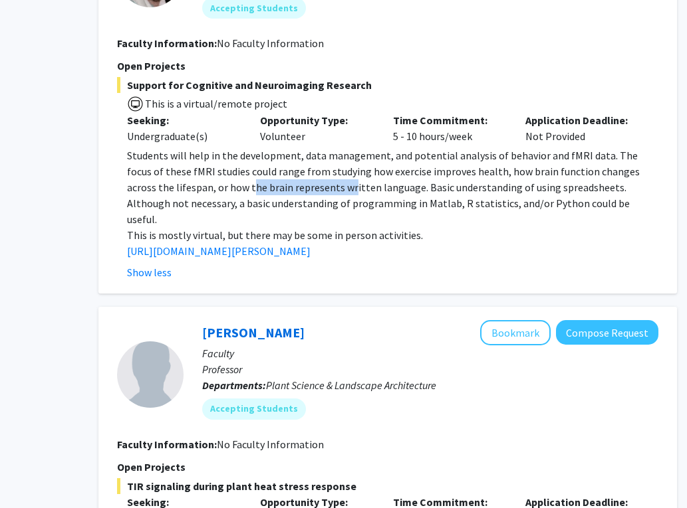
drag, startPoint x: 205, startPoint y: 171, endPoint x: 309, endPoint y: 168, distance: 104.4
click at [309, 168] on span "Students will help in the development, data management, and potential analysis …" at bounding box center [383, 187] width 512 height 77
click at [310, 167] on span "Students will help in the development, data management, and potential analysis …" at bounding box center [383, 187] width 512 height 77
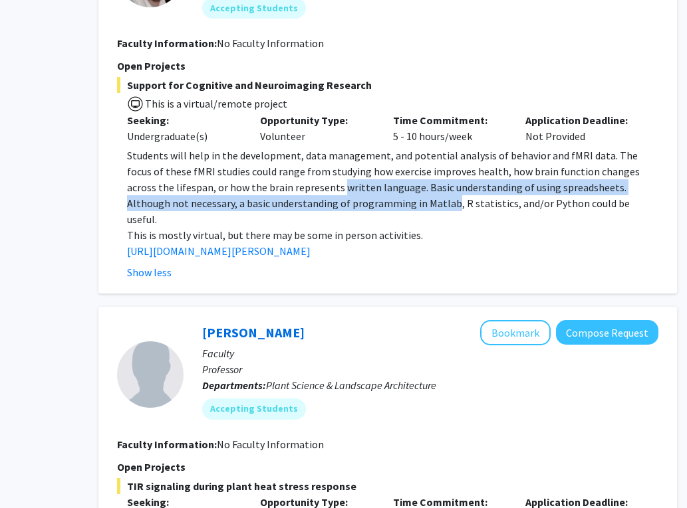
drag, startPoint x: 310, startPoint y: 167, endPoint x: 363, endPoint y: 179, distance: 54.0
click at [362, 179] on p "Students will help in the development, data management, and potential analysis …" at bounding box center [392, 188] width 531 height 80
click at [363, 179] on p "Students will help in the development, data management, and potential analysis …" at bounding box center [392, 188] width 531 height 80
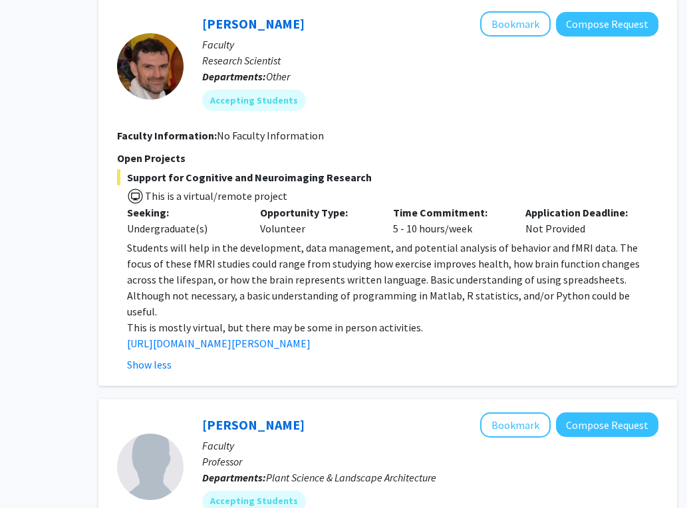
scroll to position [2069, 111]
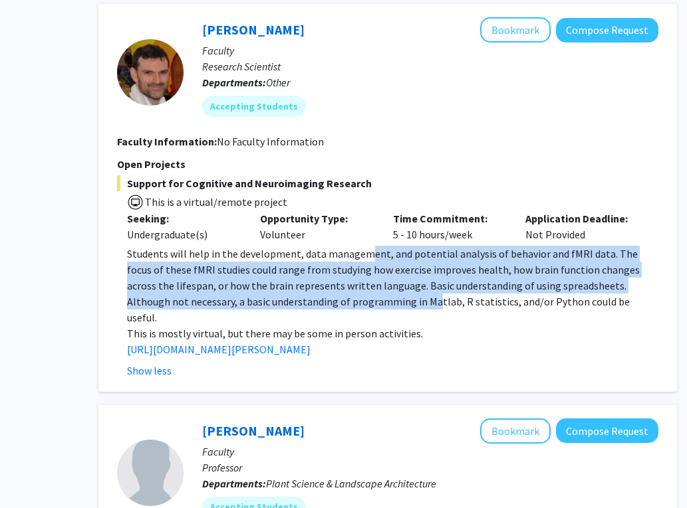
drag, startPoint x: 366, startPoint y: 241, endPoint x: 374, endPoint y: 293, distance: 52.4
click at [374, 293] on div "Students will help in the development, data management, and potential analysis …" at bounding box center [392, 302] width 531 height 112
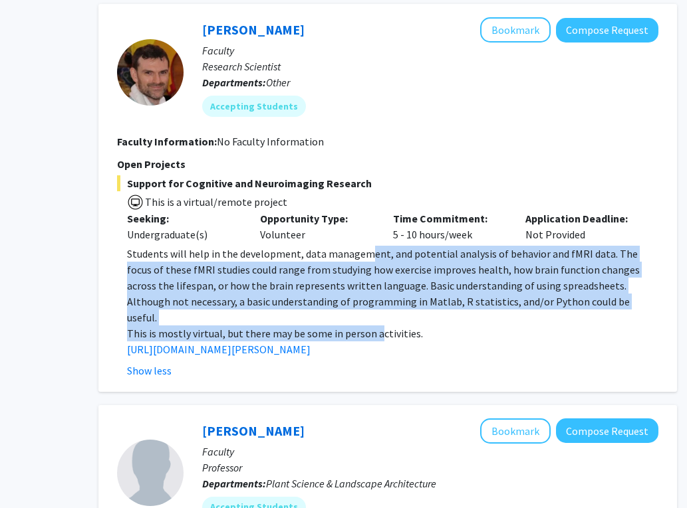
click at [374, 326] on p "This is mostly virtual, but there may be some in person activities." at bounding box center [392, 334] width 531 height 16
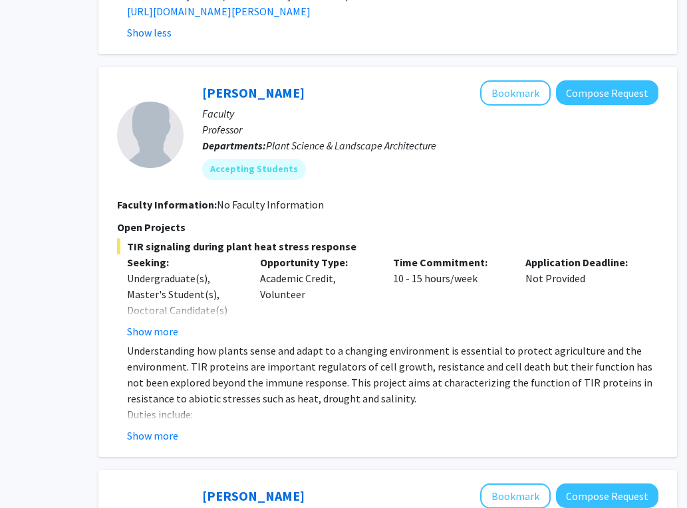
scroll to position [2408, 111]
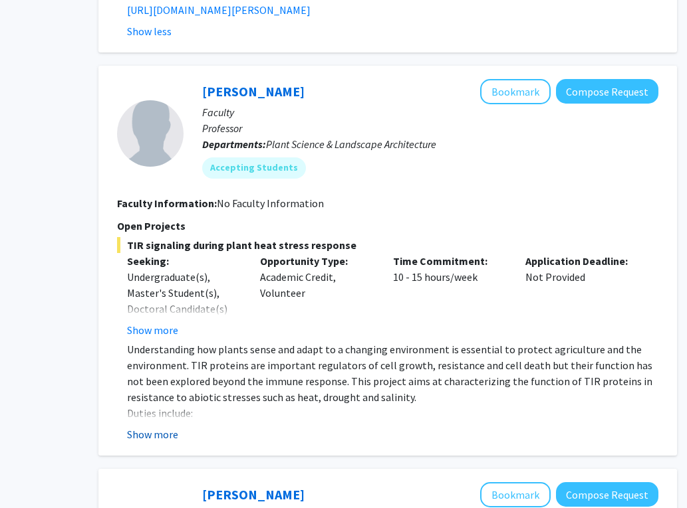
click at [170, 427] on button "Show more" at bounding box center [152, 435] width 51 height 16
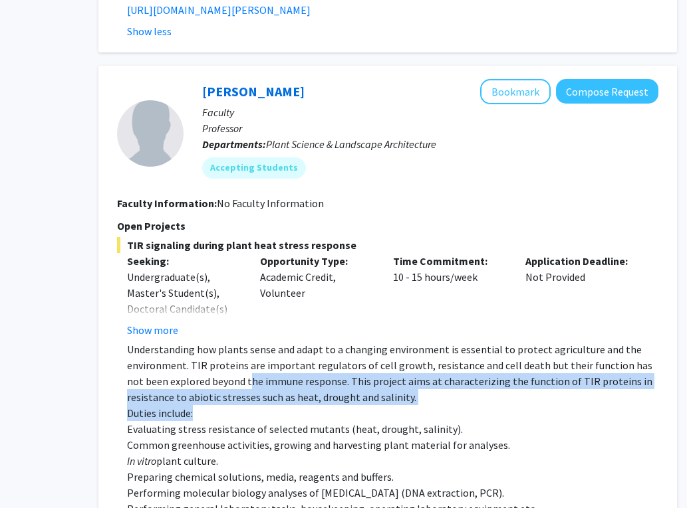
drag, startPoint x: 236, startPoint y: 380, endPoint x: 231, endPoint y: 344, distance: 36.2
click at [231, 344] on div "Understanding how plants sense and adapt to a changing environment is essential…" at bounding box center [392, 477] width 531 height 271
click at [231, 344] on p "Understanding how plants sense and adapt to a changing environment is essential…" at bounding box center [392, 374] width 531 height 64
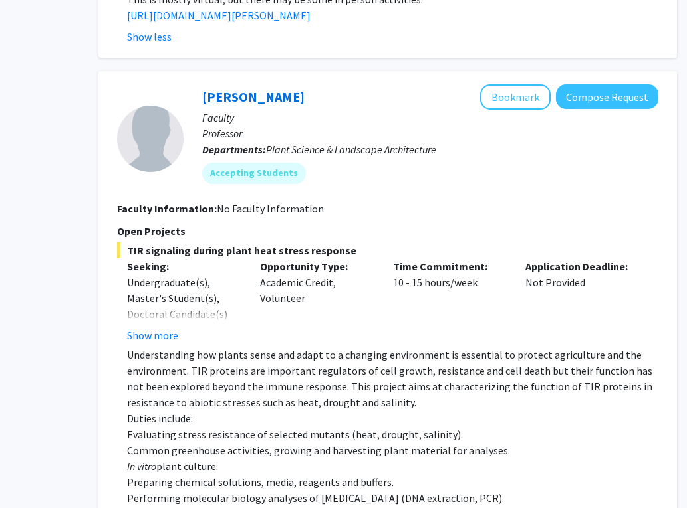
scroll to position [2402, 111]
click at [514, 85] on button "Bookmark" at bounding box center [515, 97] width 70 height 25
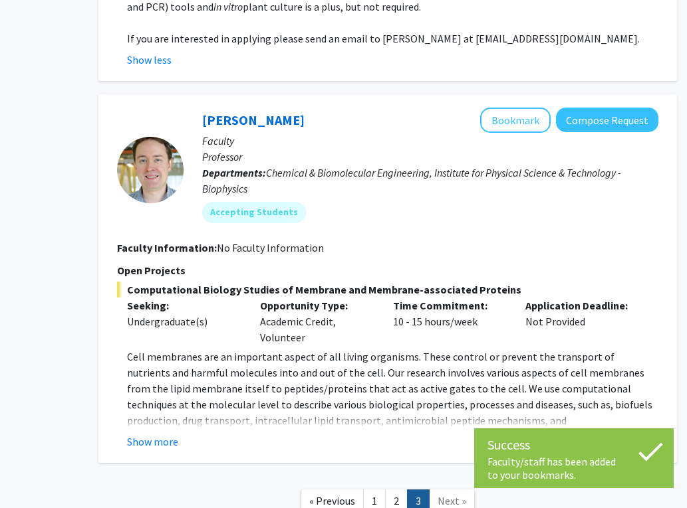
scroll to position [2993, 111]
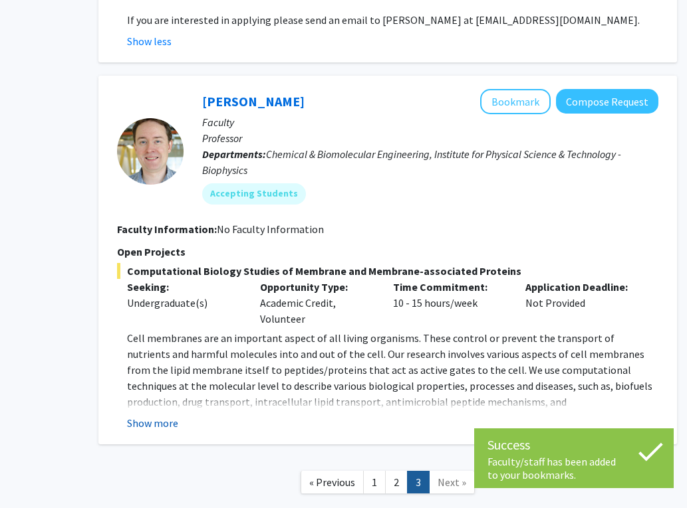
click at [176, 415] on button "Show more" at bounding box center [152, 423] width 51 height 16
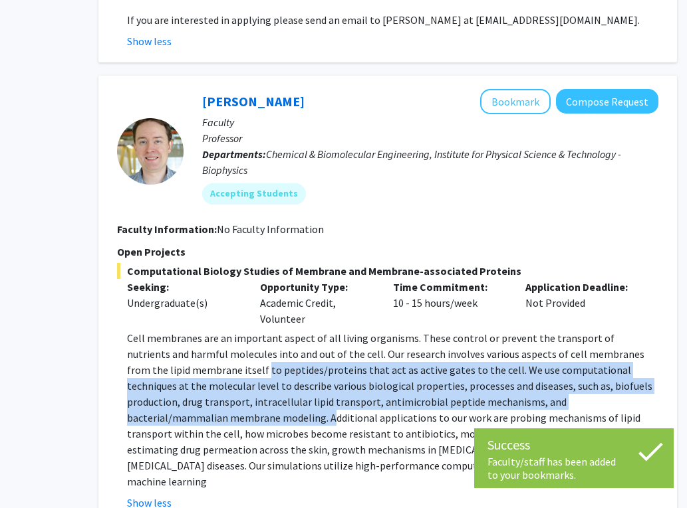
drag, startPoint x: 181, startPoint y: 381, endPoint x: 202, endPoint y: 336, distance: 50.5
click at [201, 337] on p "Cell membranes are an important aspect of all living organisms. These control o…" at bounding box center [392, 410] width 531 height 160
click at [202, 336] on p "Cell membranes are an important aspect of all living organisms. These control o…" at bounding box center [392, 410] width 531 height 160
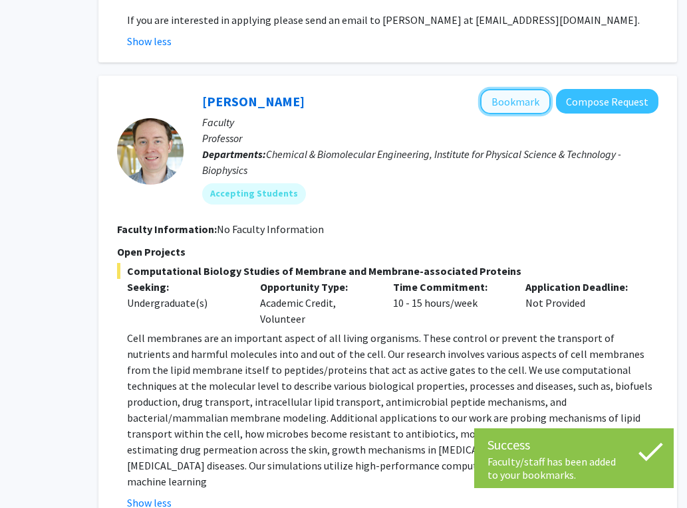
click at [502, 89] on button "Bookmark" at bounding box center [515, 101] width 70 height 25
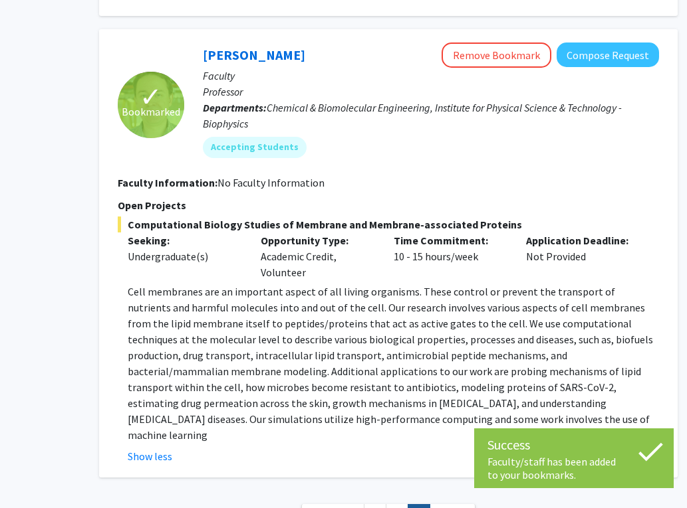
scroll to position [3049, 110]
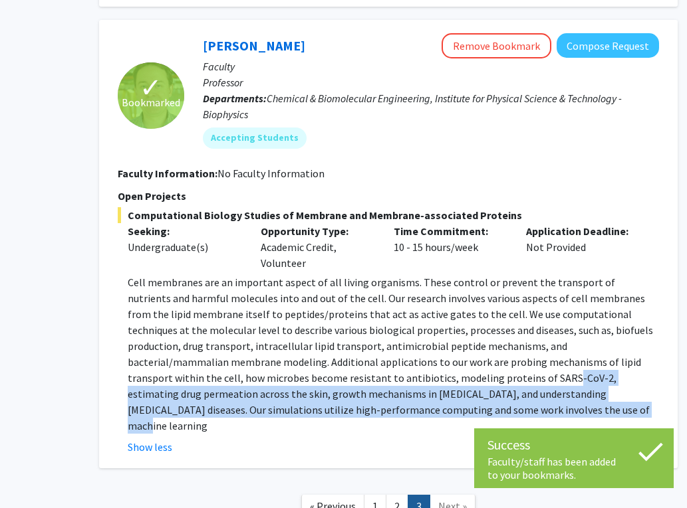
drag, startPoint x: 387, startPoint y: 350, endPoint x: 387, endPoint y: 372, distance: 21.9
click at [387, 372] on p "Cell membranes are an important aspect of all living organisms. These control o…" at bounding box center [393, 354] width 531 height 160
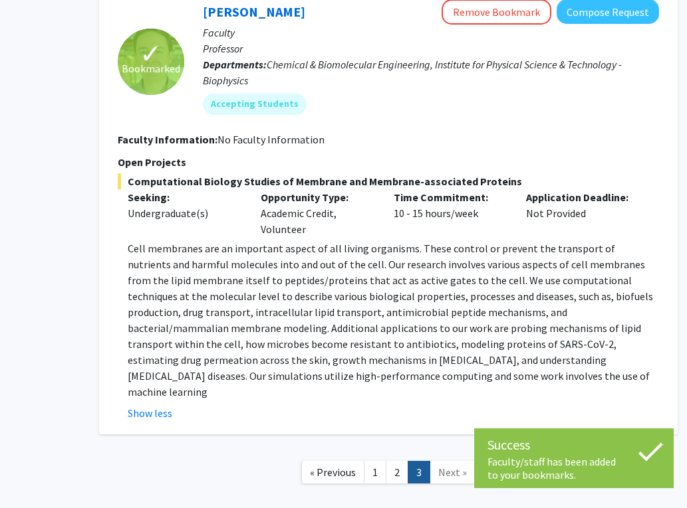
scroll to position [3108, 110]
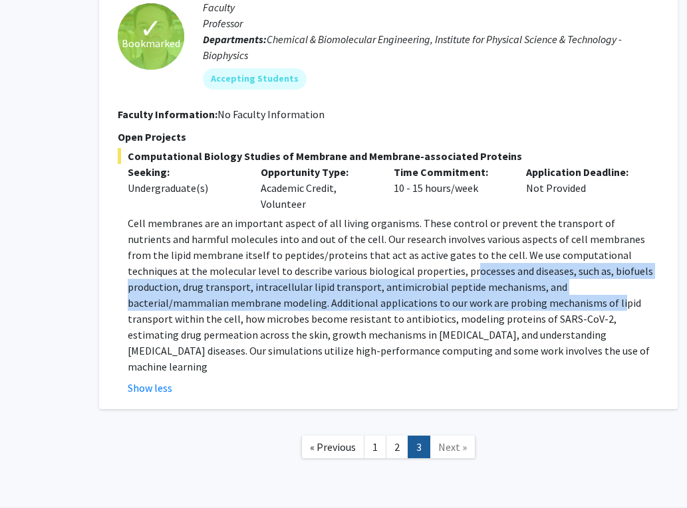
drag, startPoint x: 461, startPoint y: 274, endPoint x: 387, endPoint y: 243, distance: 80.1
click at [387, 243] on p "Cell membranes are an important aspect of all living organisms. These control o…" at bounding box center [393, 295] width 531 height 160
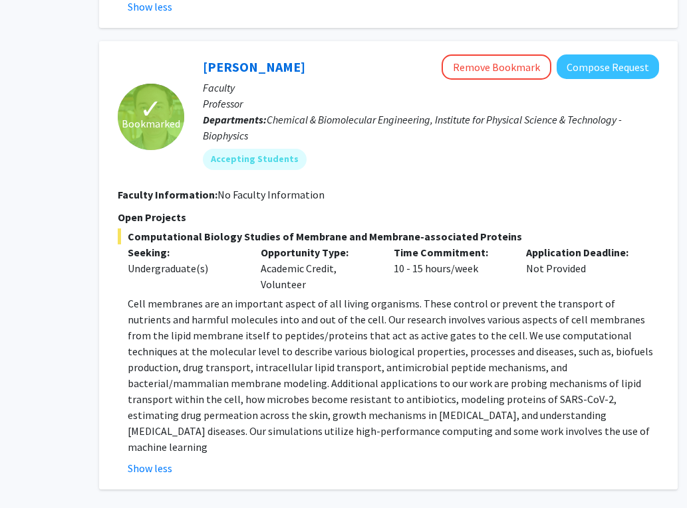
scroll to position [3029, 110]
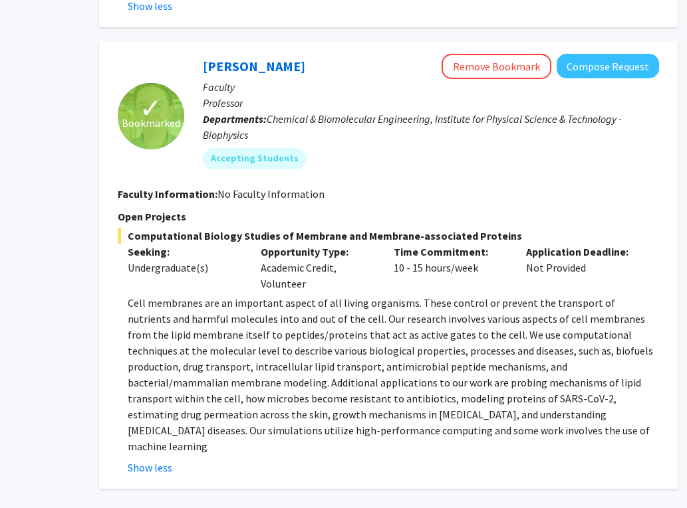
click at [356, 244] on div "Opportunity Type: Academic Credit, Volunteer" at bounding box center [317, 268] width 133 height 48
click at [209, 304] on p "Cell membranes are an important aspect of all living organisms. These control o…" at bounding box center [393, 375] width 531 height 160
